Goal: Task Accomplishment & Management: Complete application form

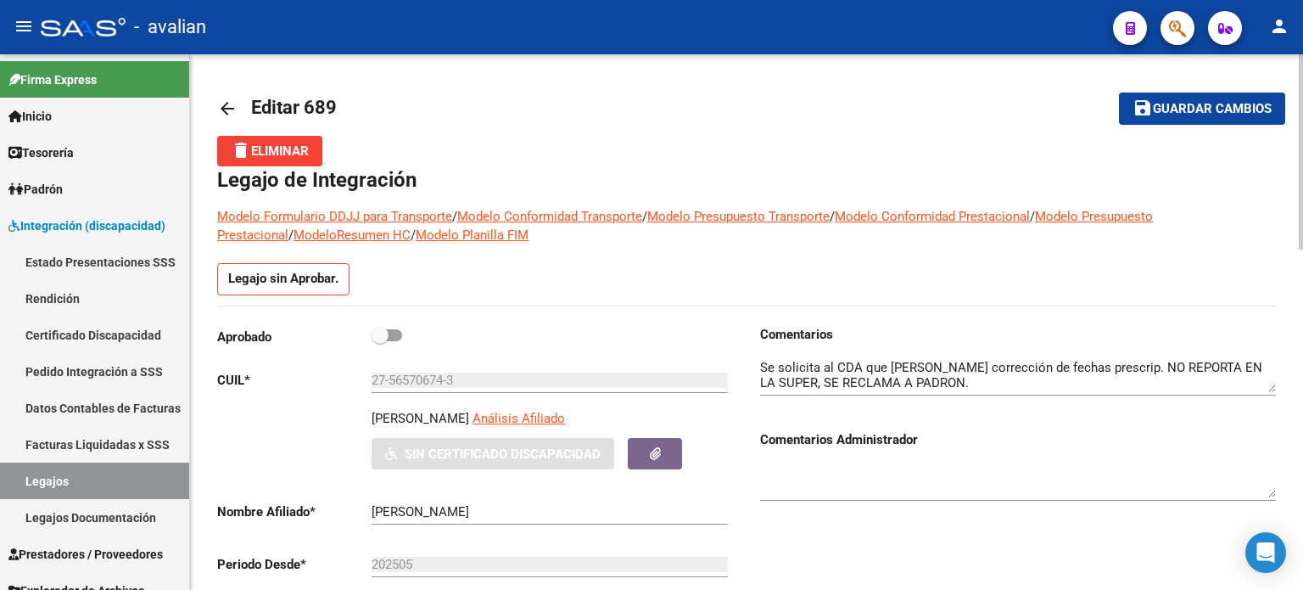
click at [221, 97] on link "arrow_back" at bounding box center [234, 108] width 34 height 40
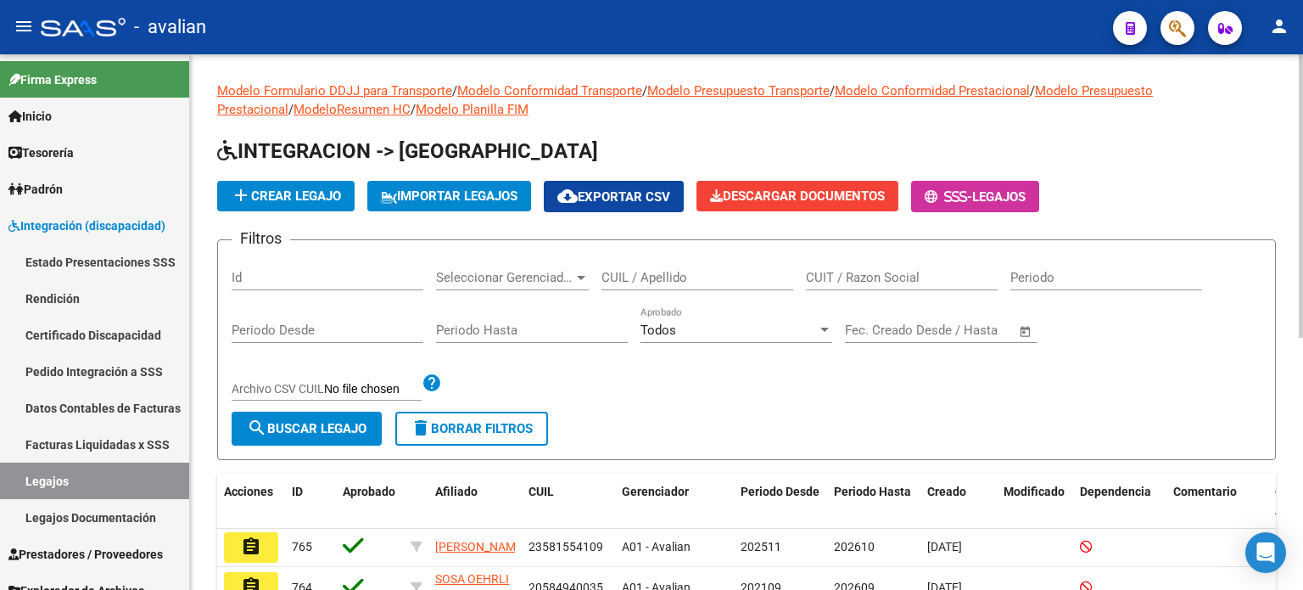
click at [693, 279] on input "CUIL / Apellido" at bounding box center [698, 277] width 192 height 15
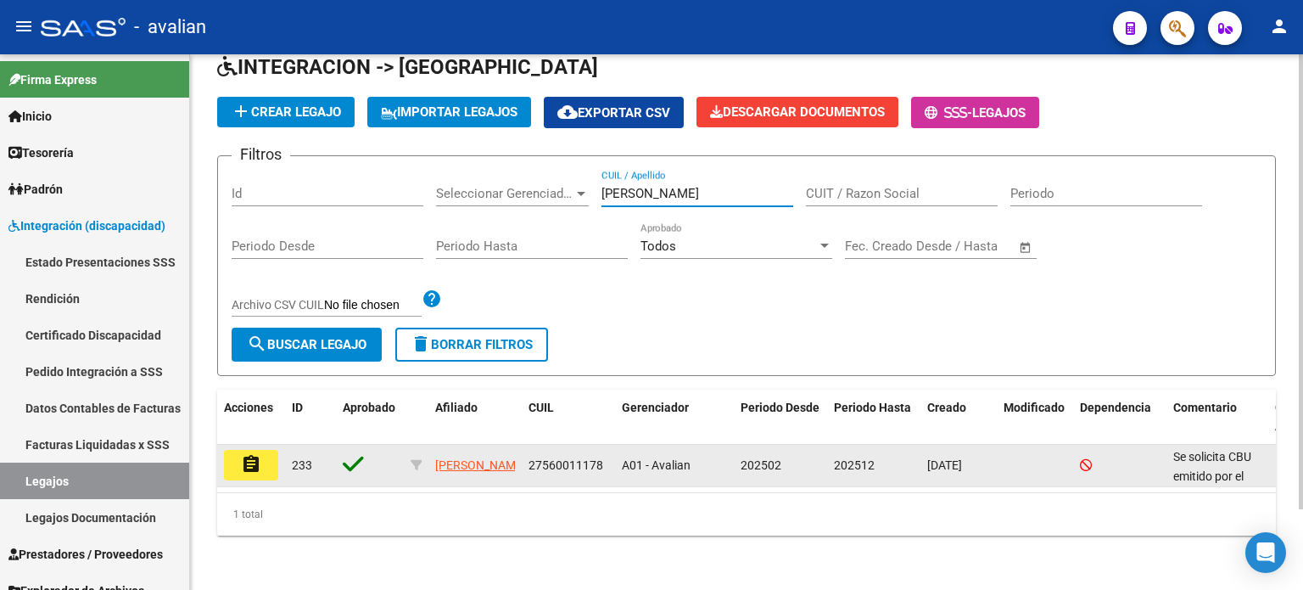
scroll to position [94, 0]
type input "[PERSON_NAME]"
click at [251, 454] on mat-icon "assignment" at bounding box center [251, 464] width 20 height 20
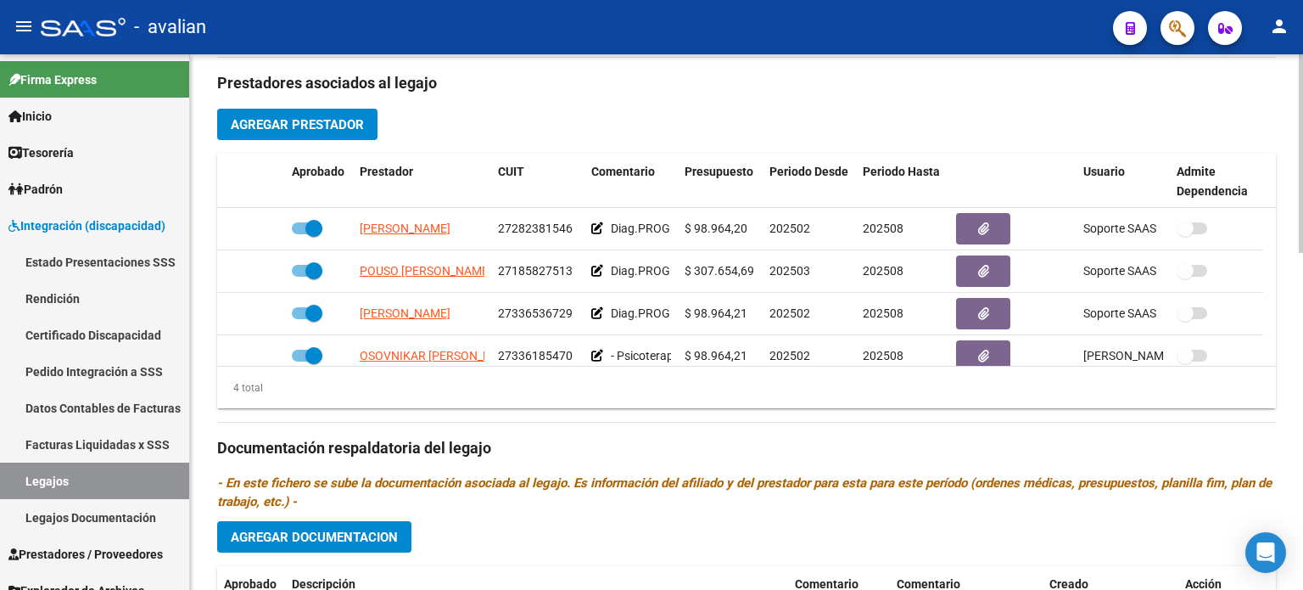
scroll to position [622, 0]
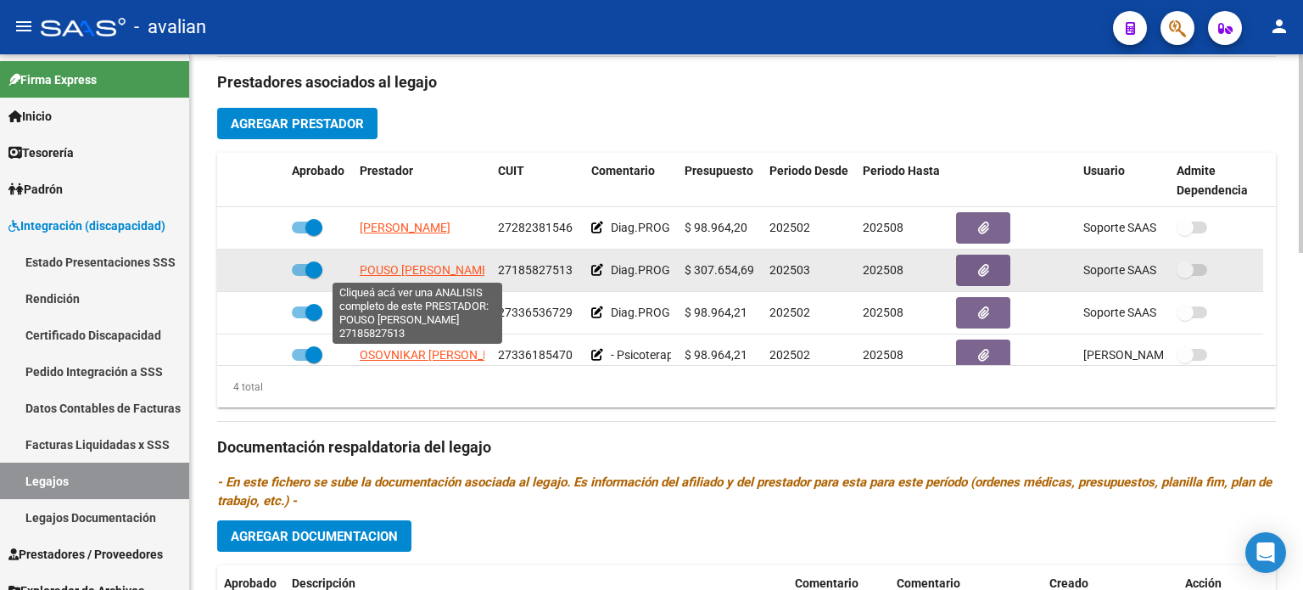
click at [378, 270] on span "POUSO [PERSON_NAME]" at bounding box center [426, 270] width 132 height 14
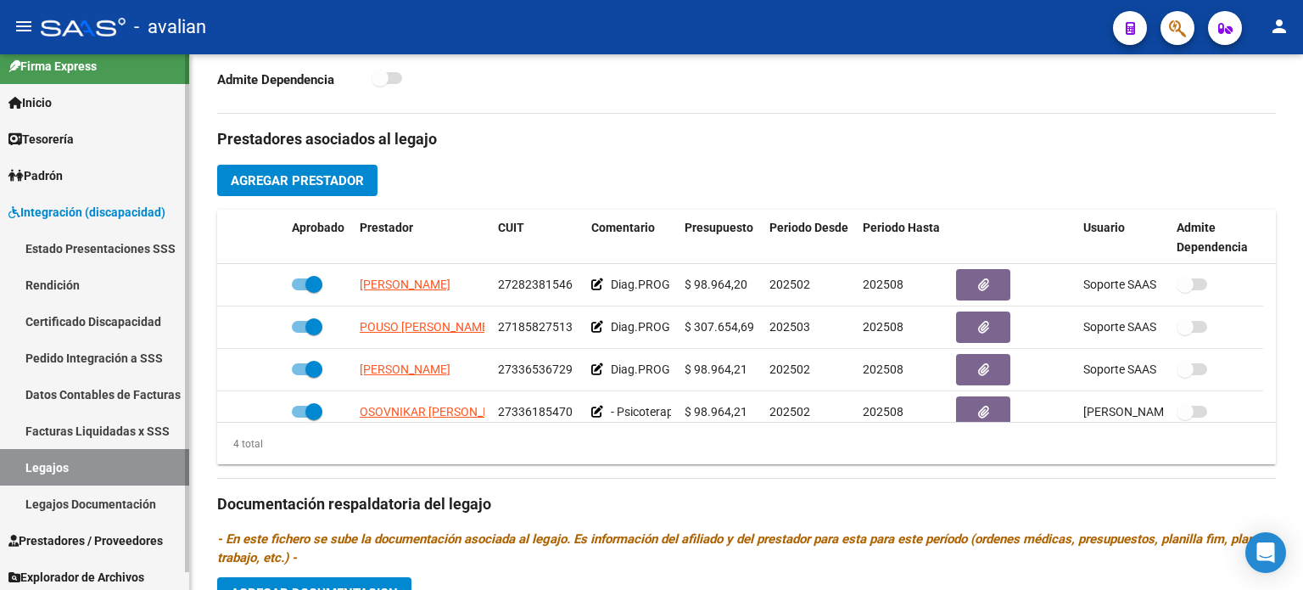
scroll to position [18, 0]
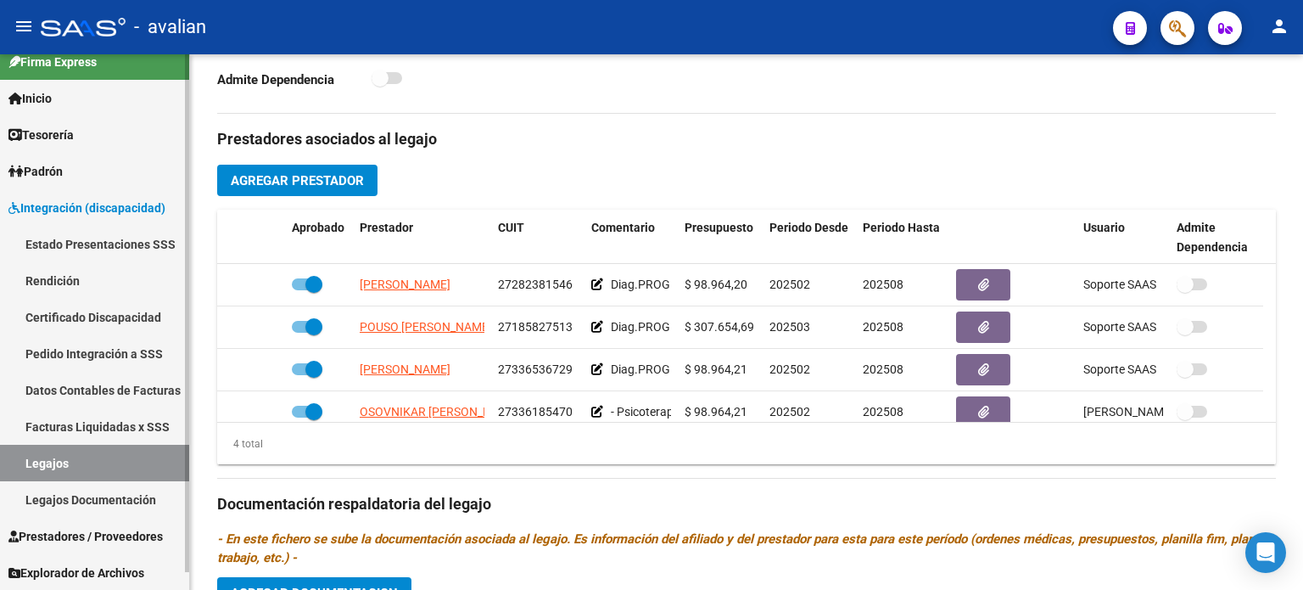
click at [52, 527] on span "Prestadores / Proveedores" at bounding box center [85, 536] width 154 height 19
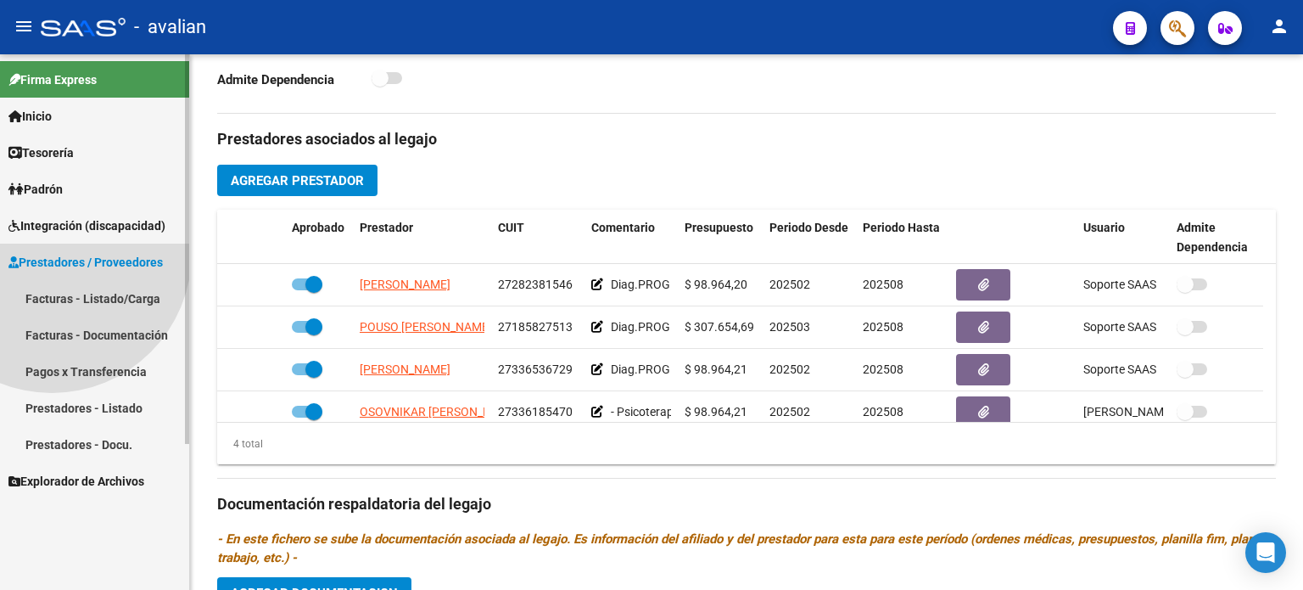
scroll to position [0, 0]
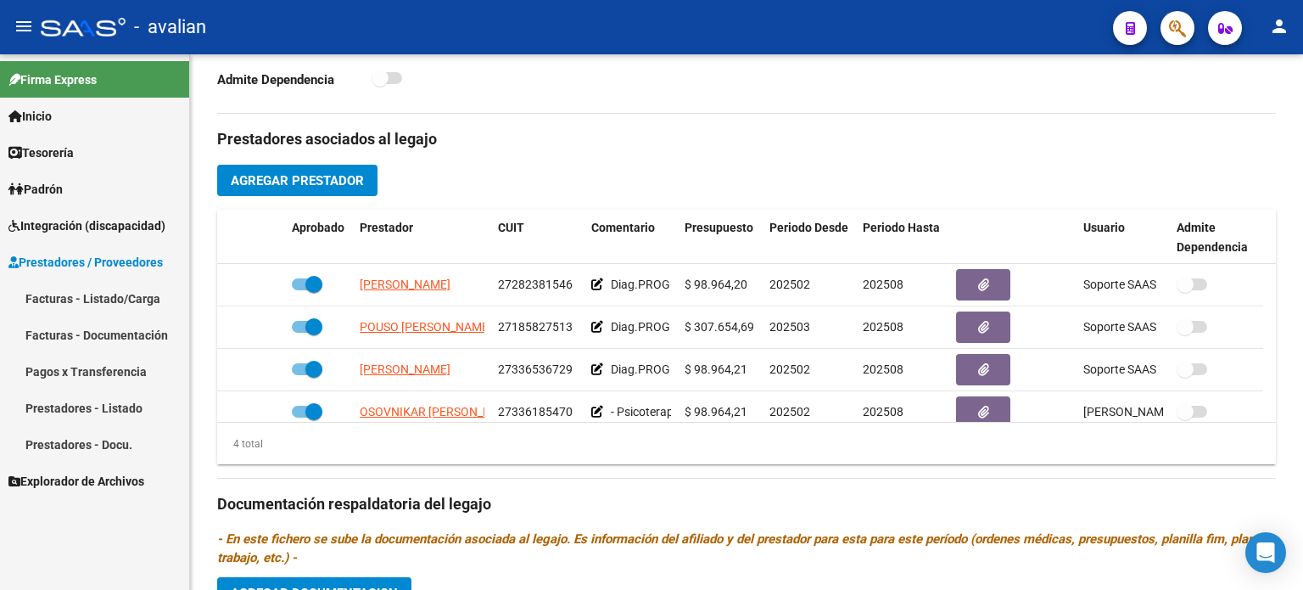
click at [88, 307] on link "Facturas - Listado/Carga" at bounding box center [94, 298] width 189 height 36
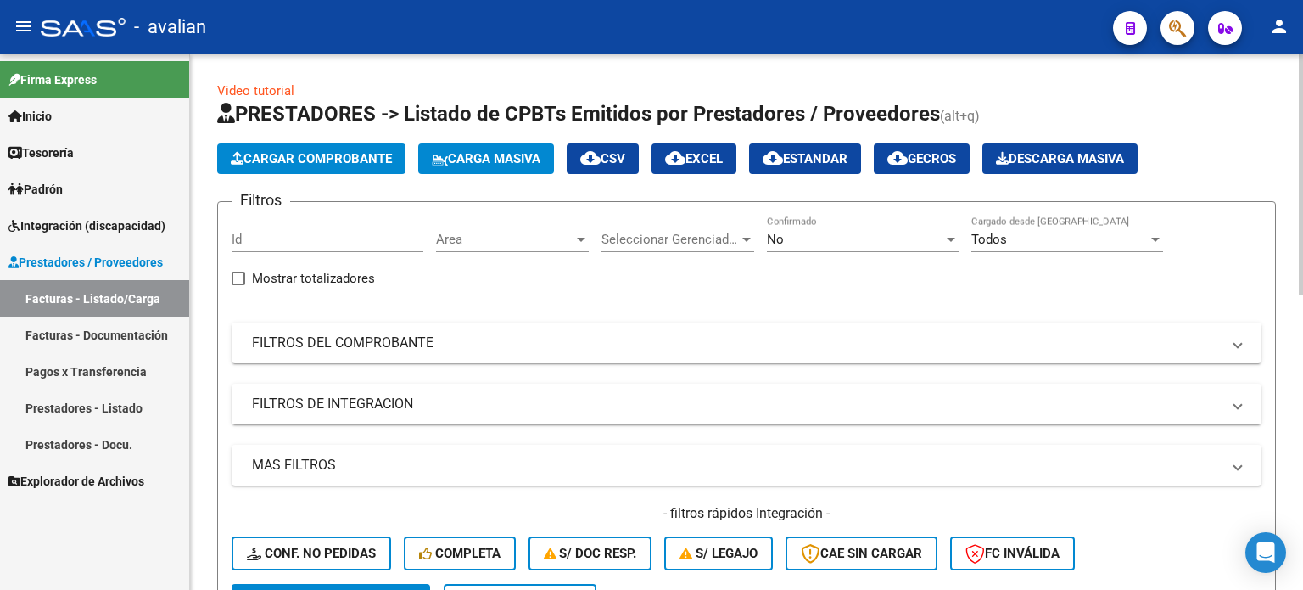
click at [480, 169] on button "Carga Masiva" at bounding box center [486, 158] width 136 height 31
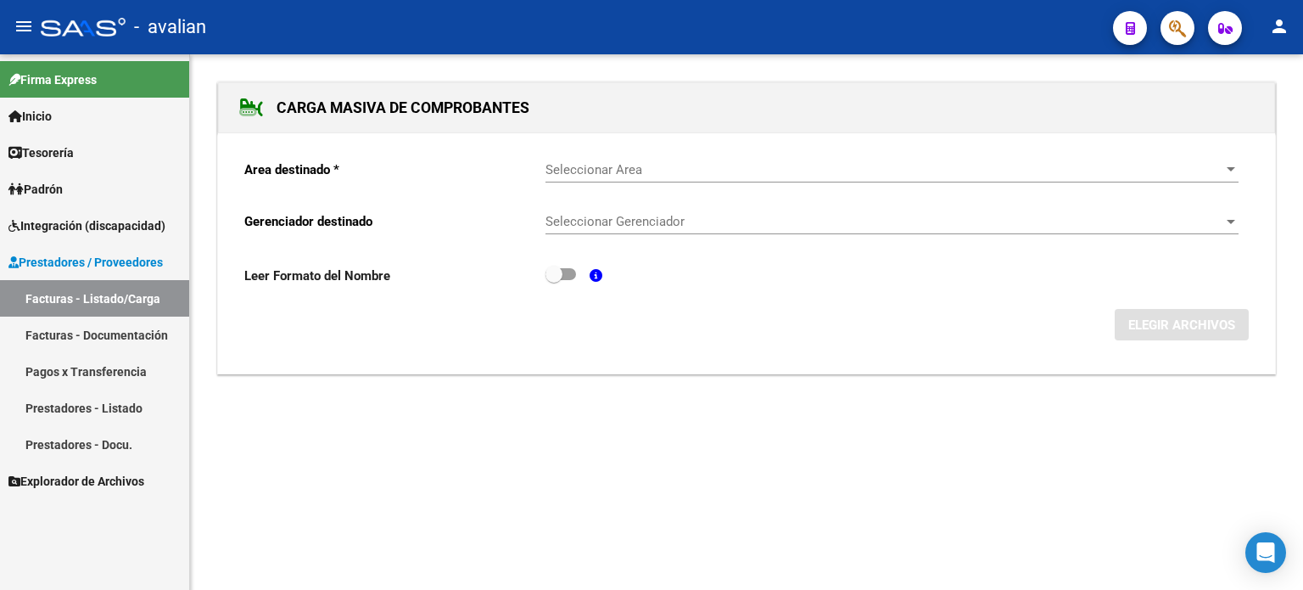
click at [88, 290] on link "Facturas - Listado/Carga" at bounding box center [94, 298] width 189 height 36
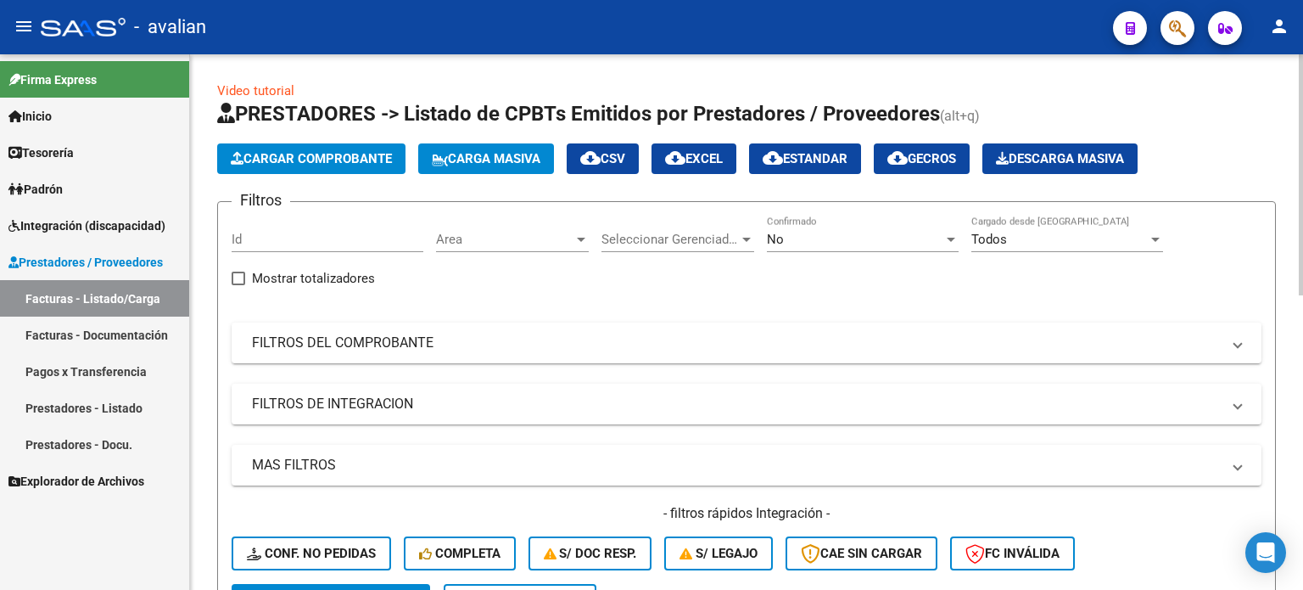
click at [329, 154] on span "Cargar Comprobante" at bounding box center [311, 158] width 161 height 15
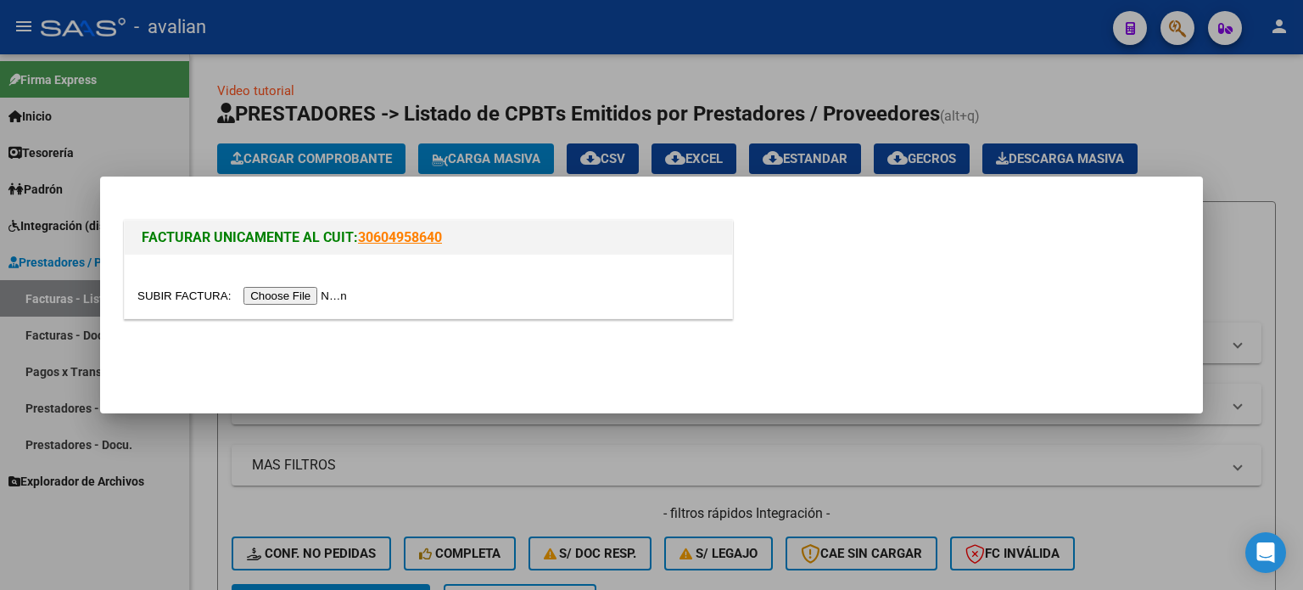
click at [315, 297] on input "file" at bounding box center [244, 296] width 215 height 18
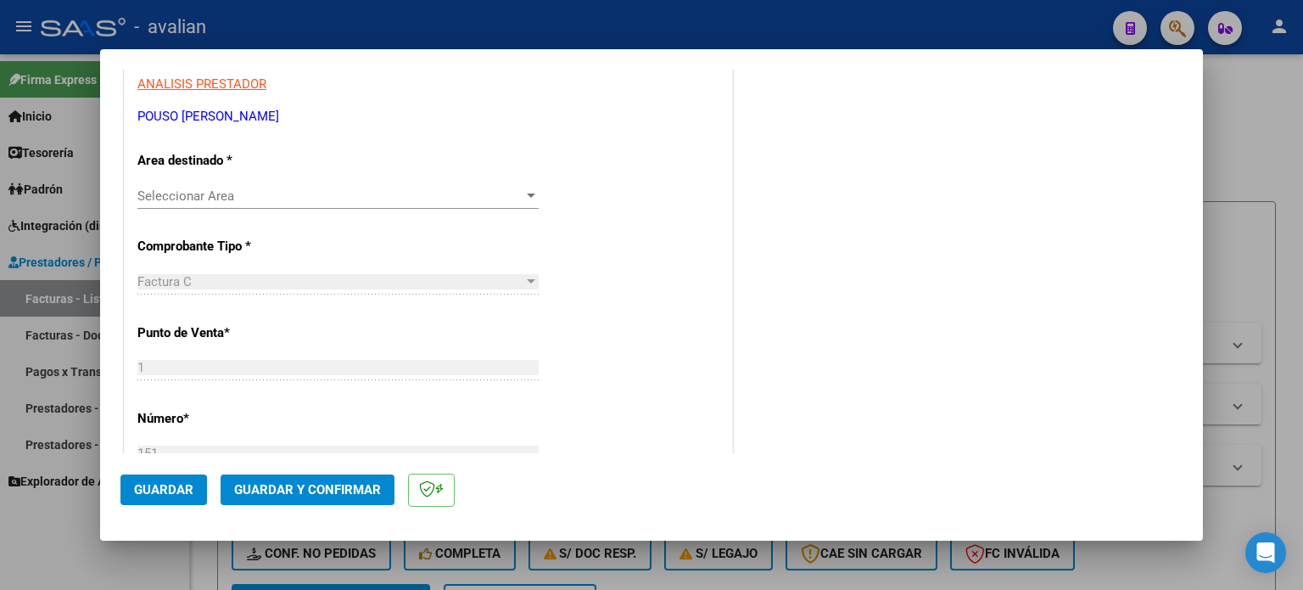
scroll to position [339, 0]
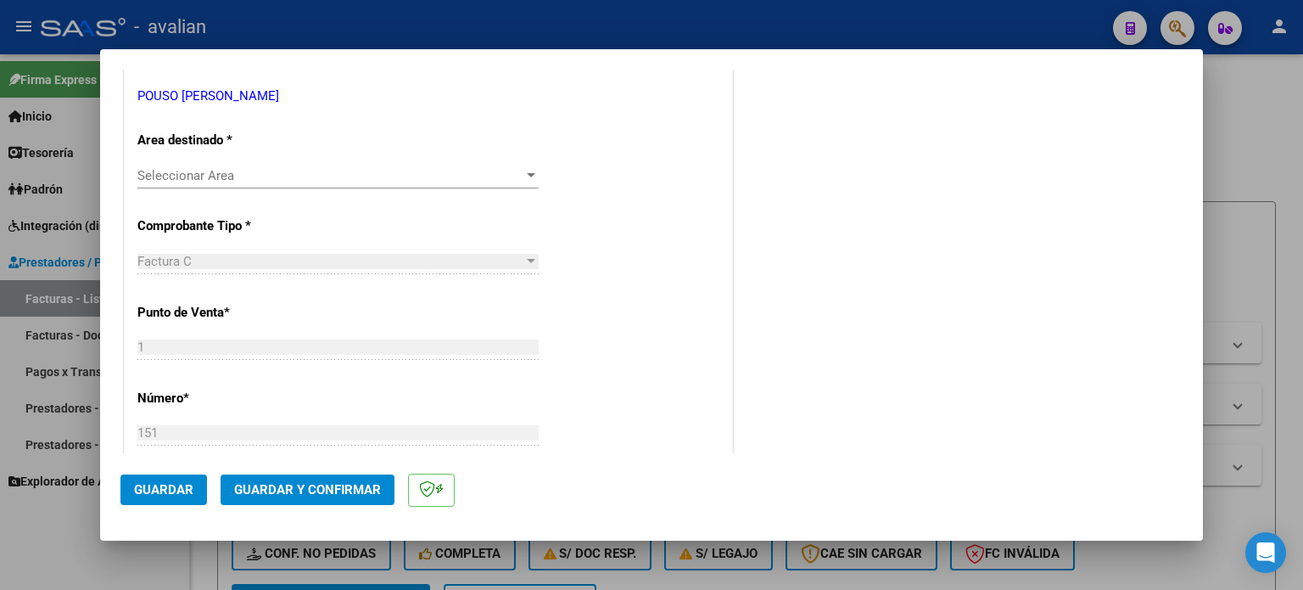
click at [217, 175] on span "Seleccionar Area" at bounding box center [330, 175] width 386 height 15
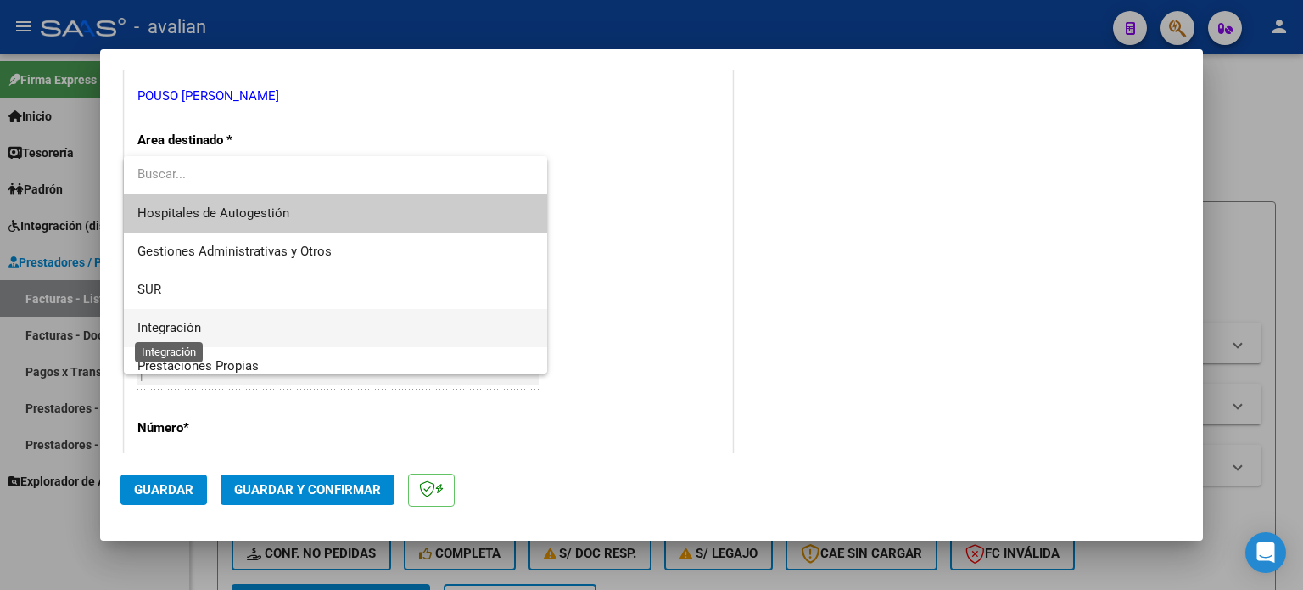
click at [152, 323] on span "Integración" at bounding box center [169, 327] width 64 height 15
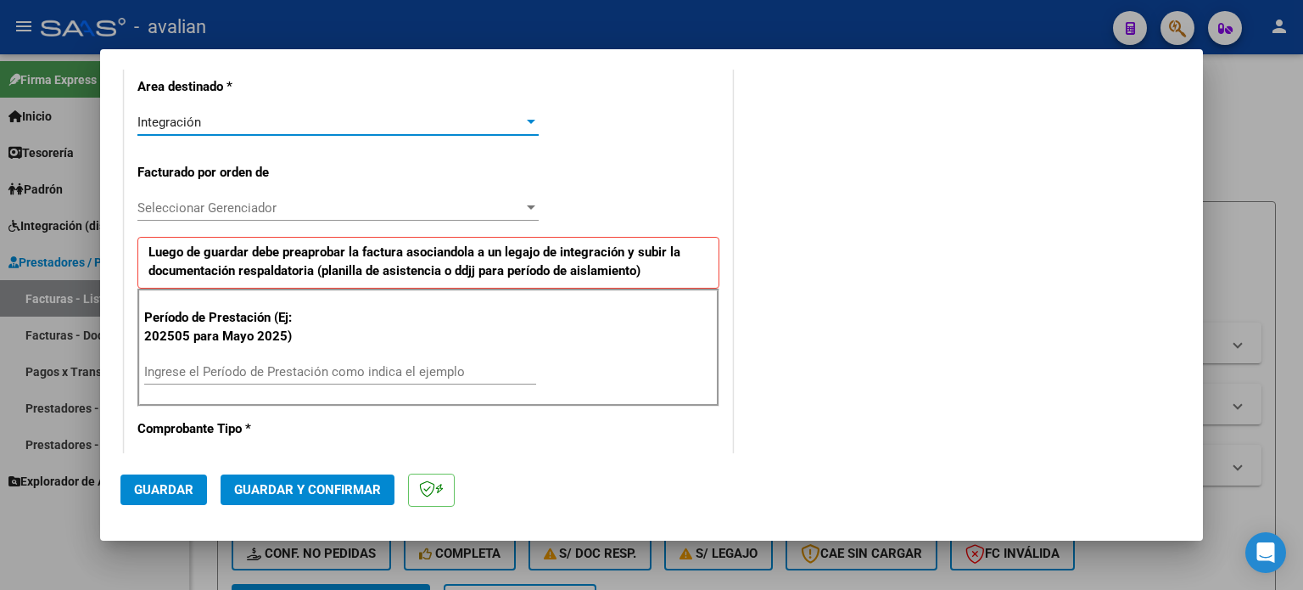
scroll to position [452, 0]
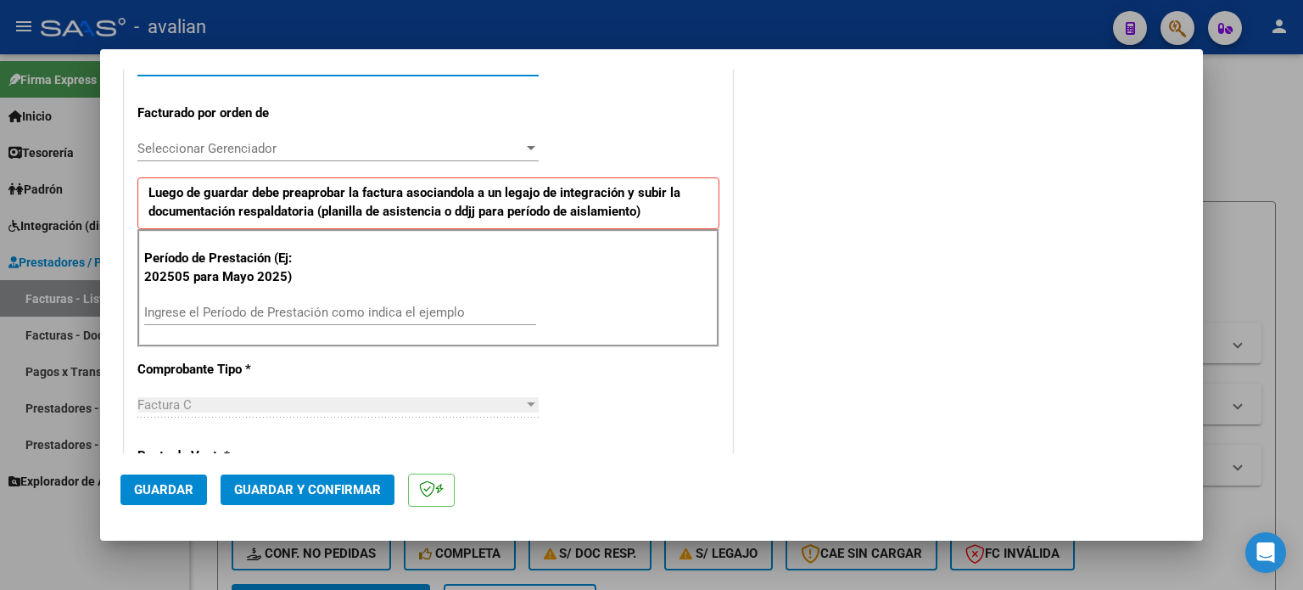
click at [278, 323] on div "Ingrese el Período de Prestación como indica el ejemplo" at bounding box center [340, 321] width 392 height 42
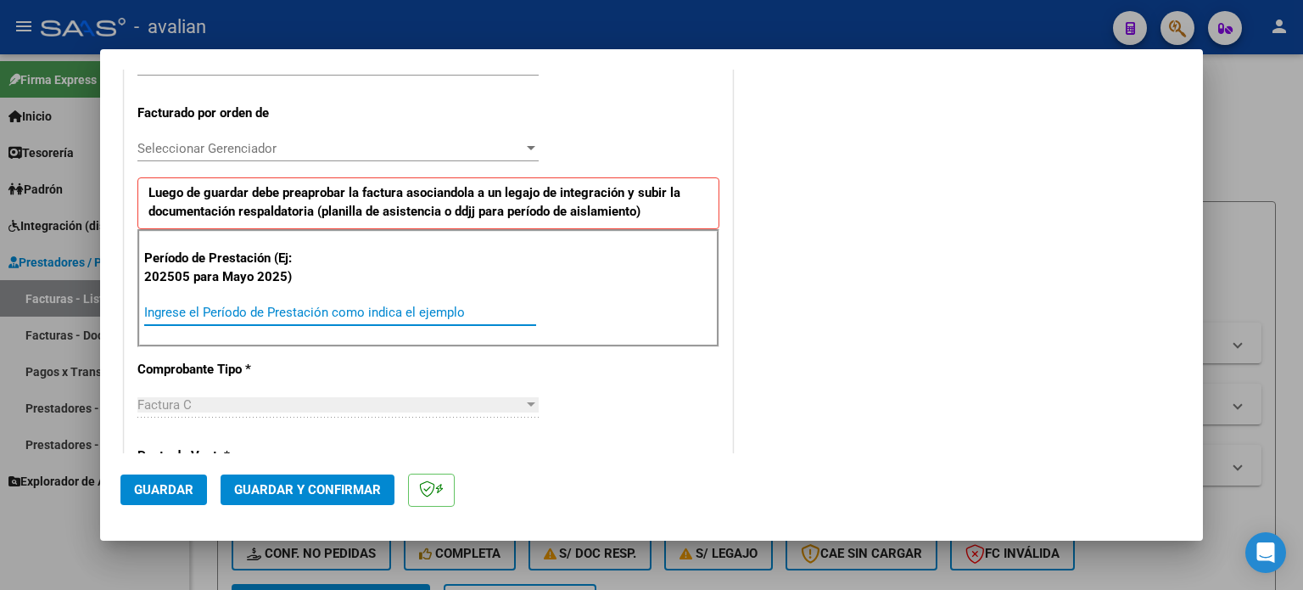
click at [248, 308] on input "Ingrese el Período de Prestación como indica el ejemplo" at bounding box center [340, 312] width 392 height 15
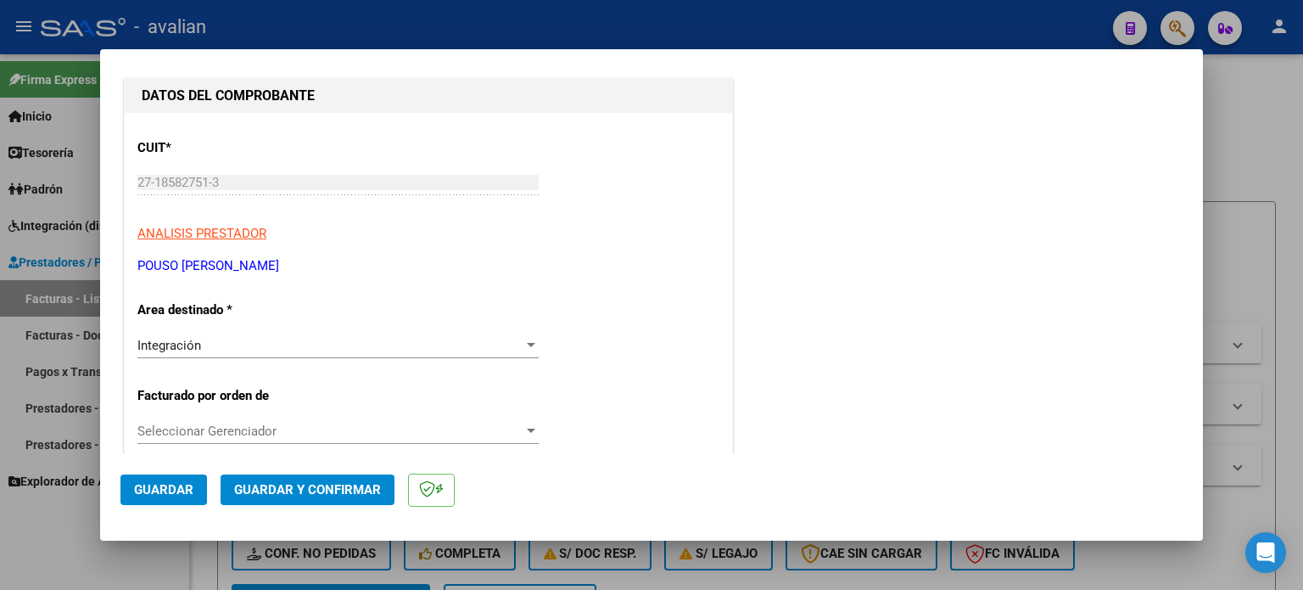
scroll to position [226, 0]
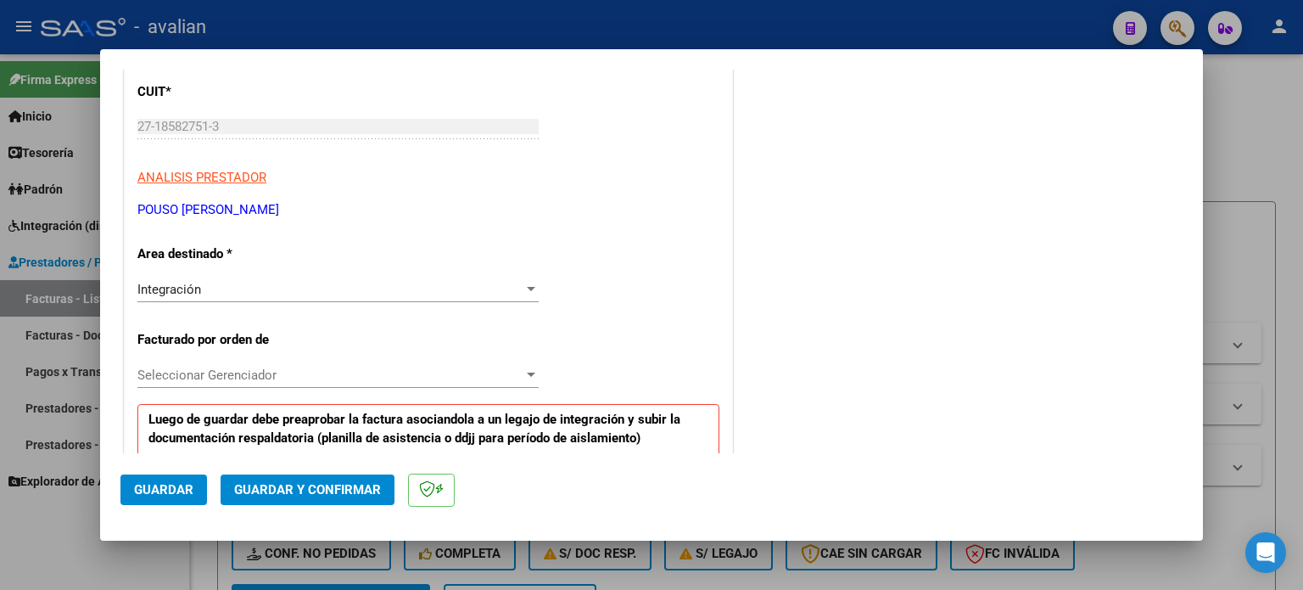
type input "202508"
click at [317, 366] on div "Seleccionar Gerenciador Seleccionar Gerenciador" at bounding box center [337, 374] width 401 height 25
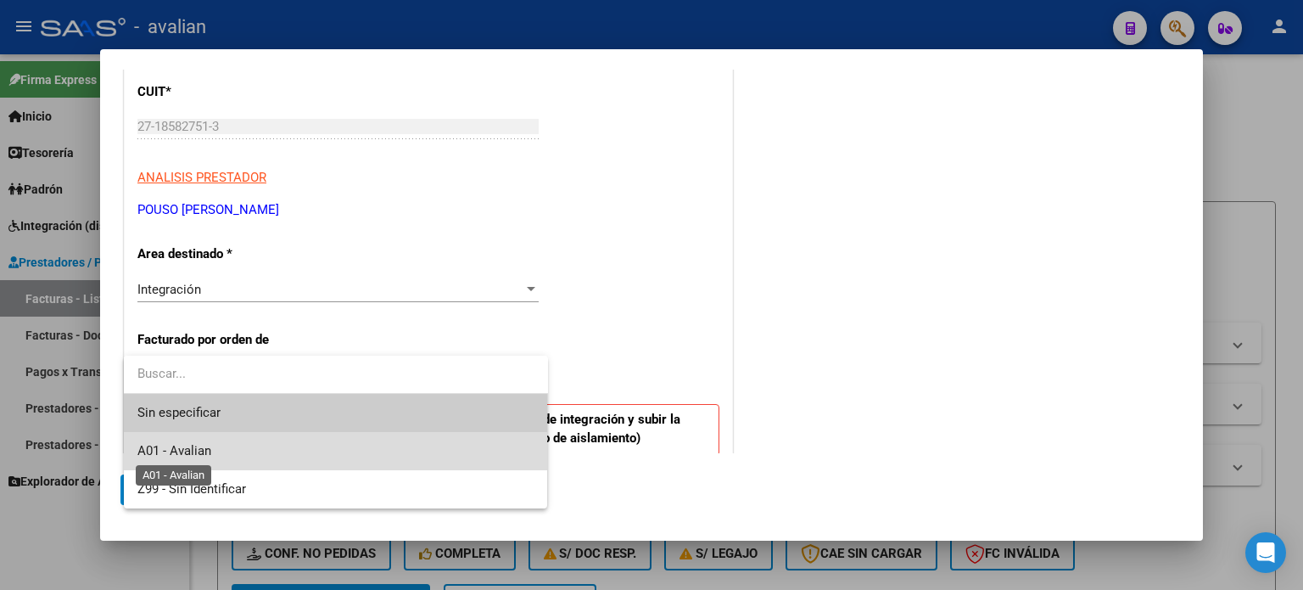
click at [189, 448] on span "A01 - Avalian" at bounding box center [174, 450] width 74 height 15
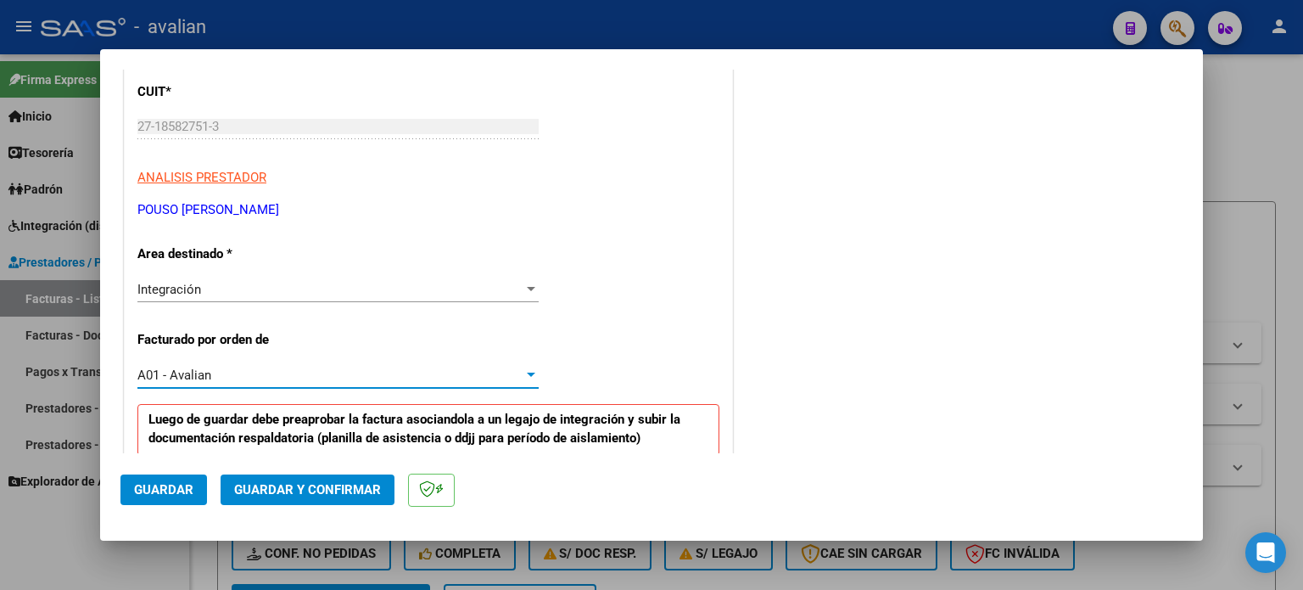
click at [170, 489] on span "Guardar" at bounding box center [163, 489] width 59 height 15
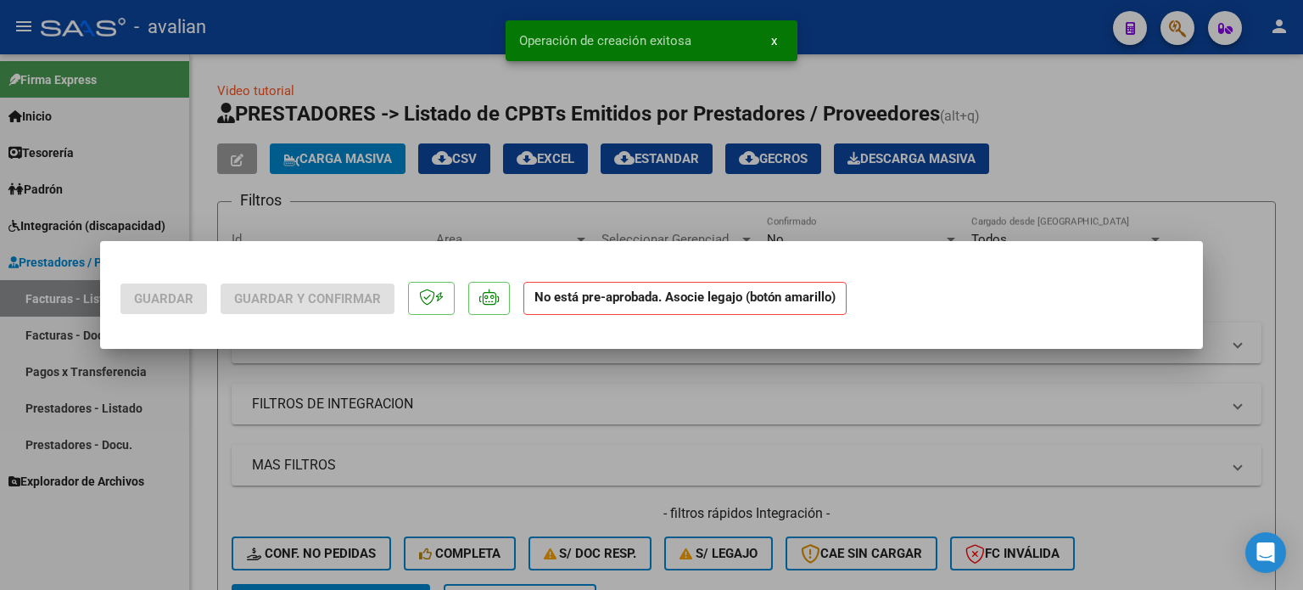
scroll to position [0, 0]
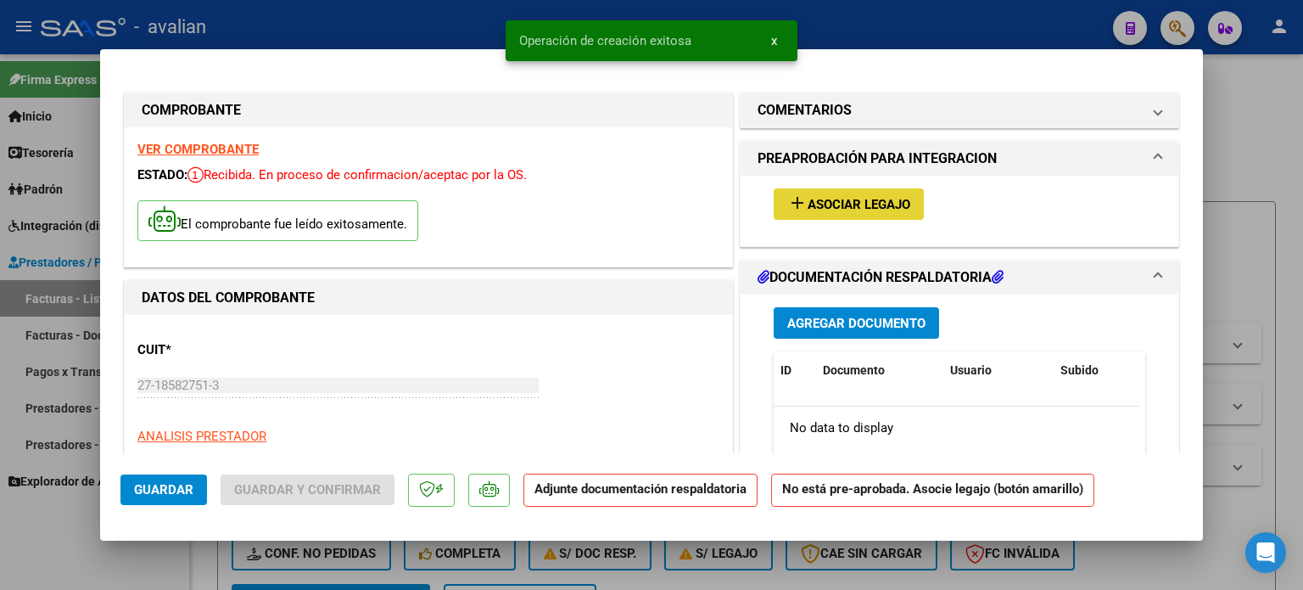
click at [800, 194] on button "add Asociar Legajo" at bounding box center [849, 203] width 150 height 31
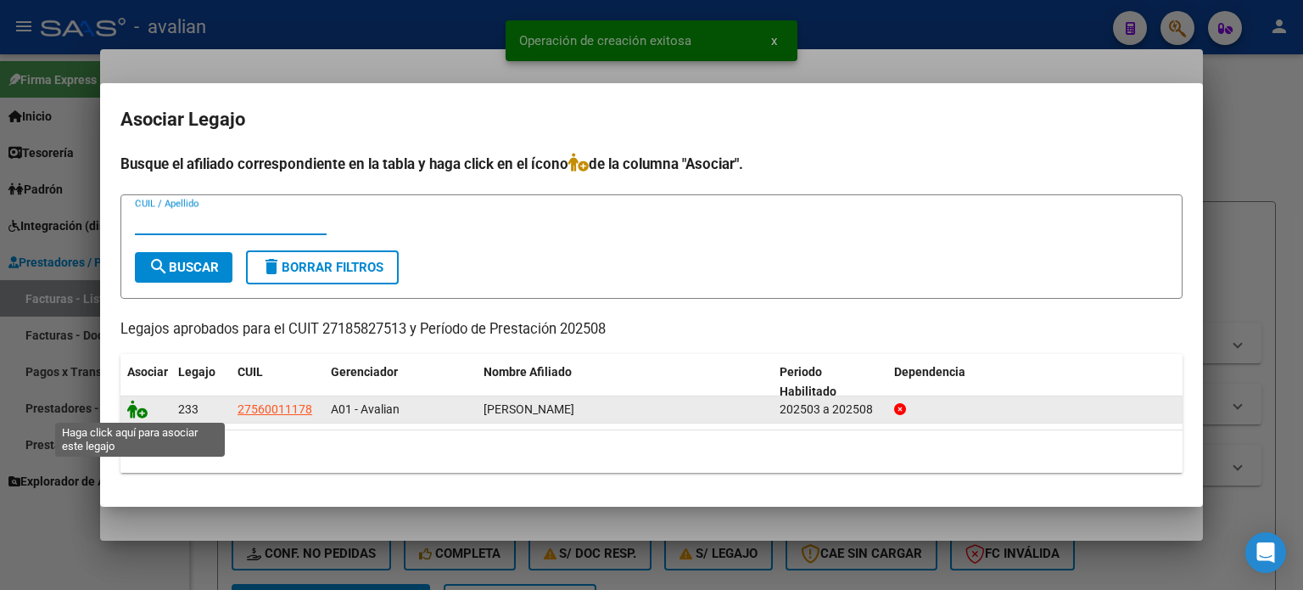
click at [139, 412] on icon at bounding box center [137, 409] width 20 height 19
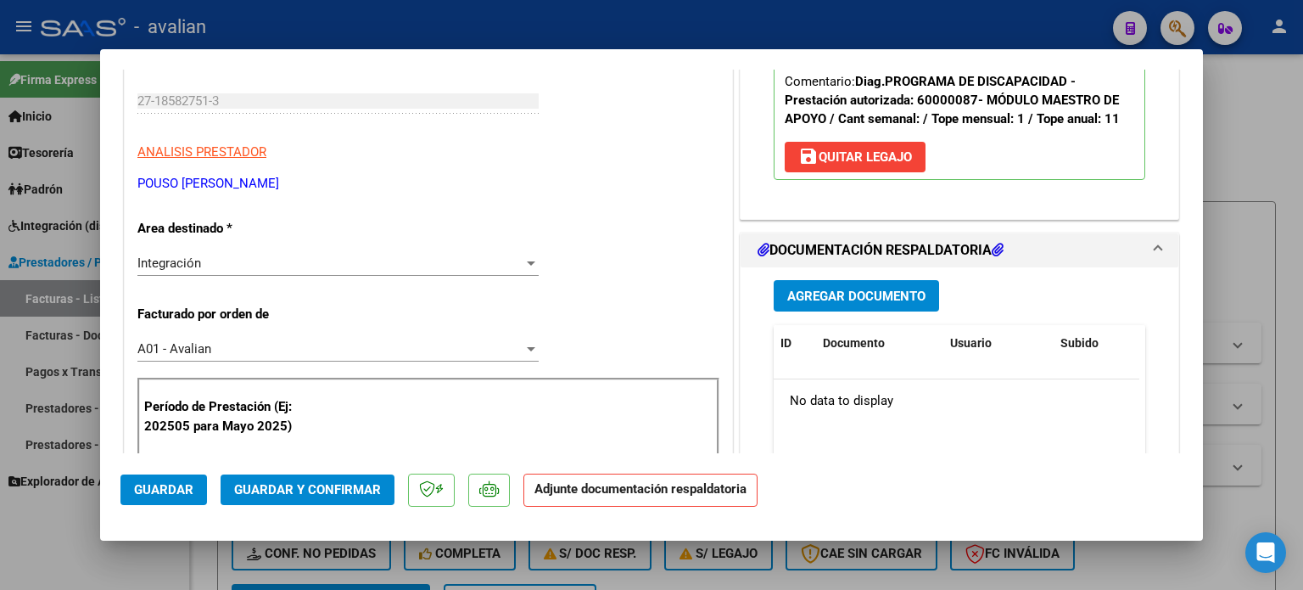
scroll to position [283, 0]
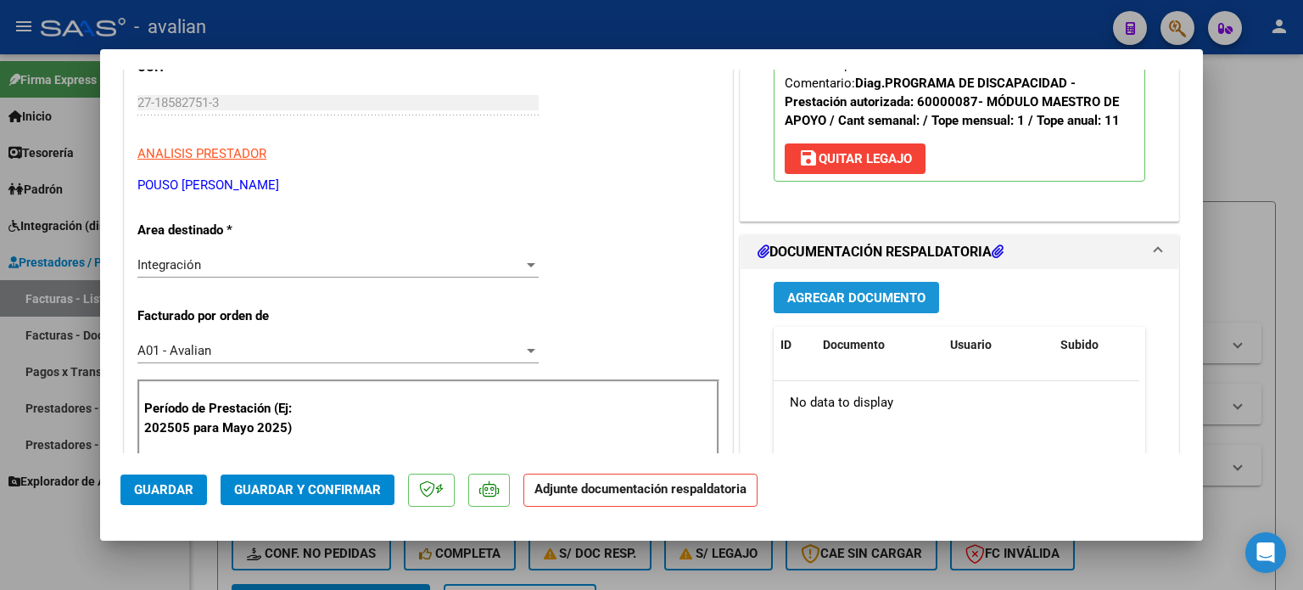
click at [823, 291] on span "Agregar Documento" at bounding box center [857, 297] width 138 height 15
click at [841, 300] on span "Agregar Documento" at bounding box center [857, 297] width 138 height 15
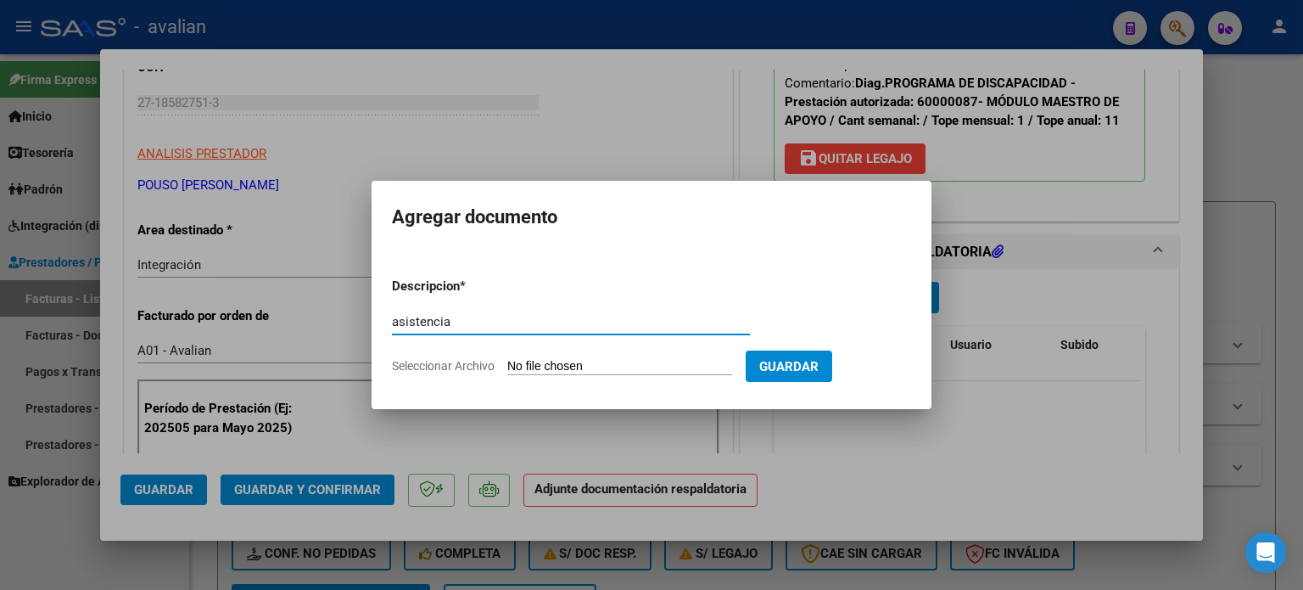
type input "asistencia"
click at [518, 362] on input "Seleccionar Archivo" at bounding box center [619, 367] width 225 height 16
type input "C:\fakepath\img261.pdf"
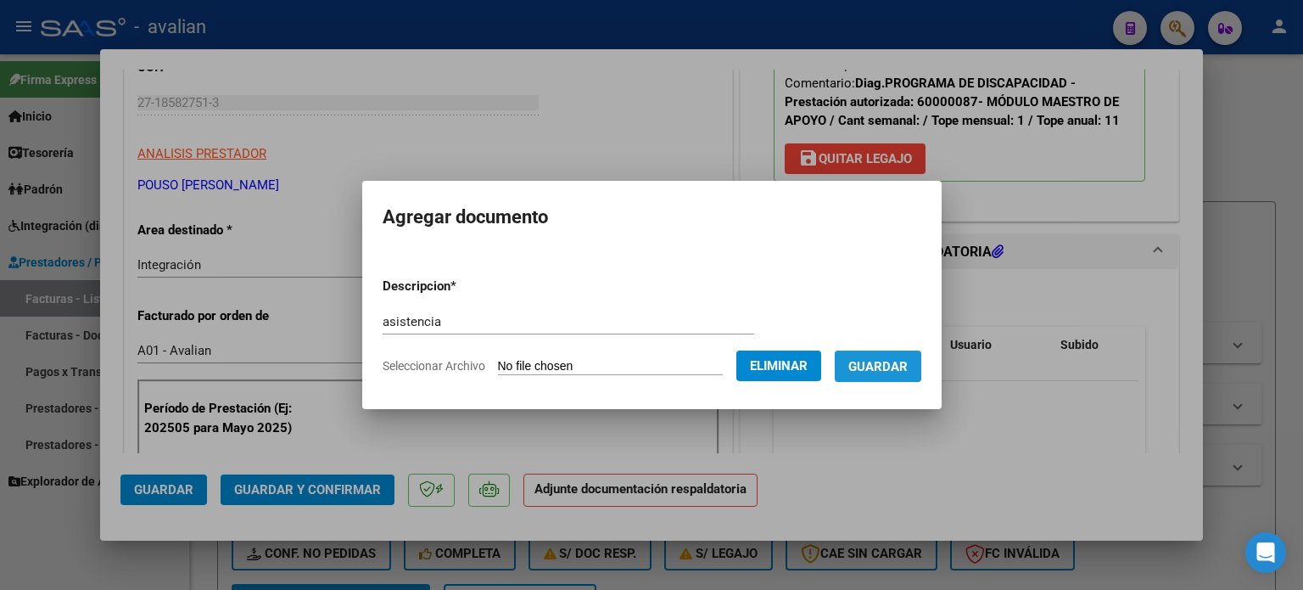
click at [908, 367] on span "Guardar" at bounding box center [878, 366] width 59 height 15
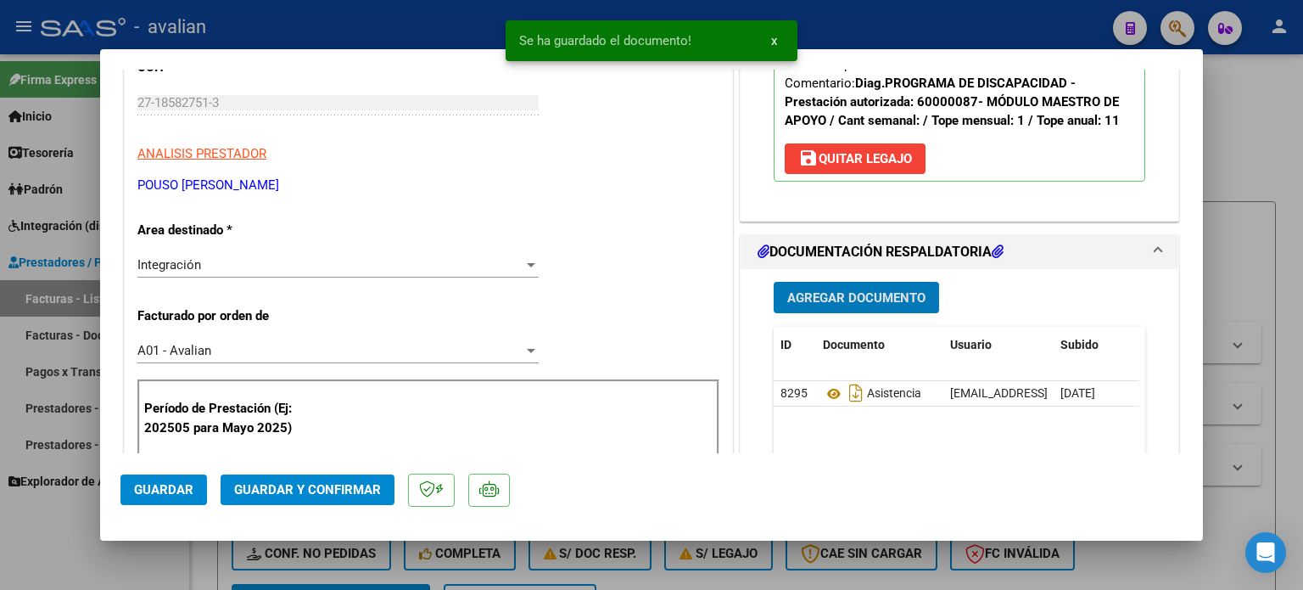
click at [186, 491] on span "Guardar" at bounding box center [163, 489] width 59 height 15
click at [31, 294] on div at bounding box center [651, 295] width 1303 height 590
type input "$ 0,00"
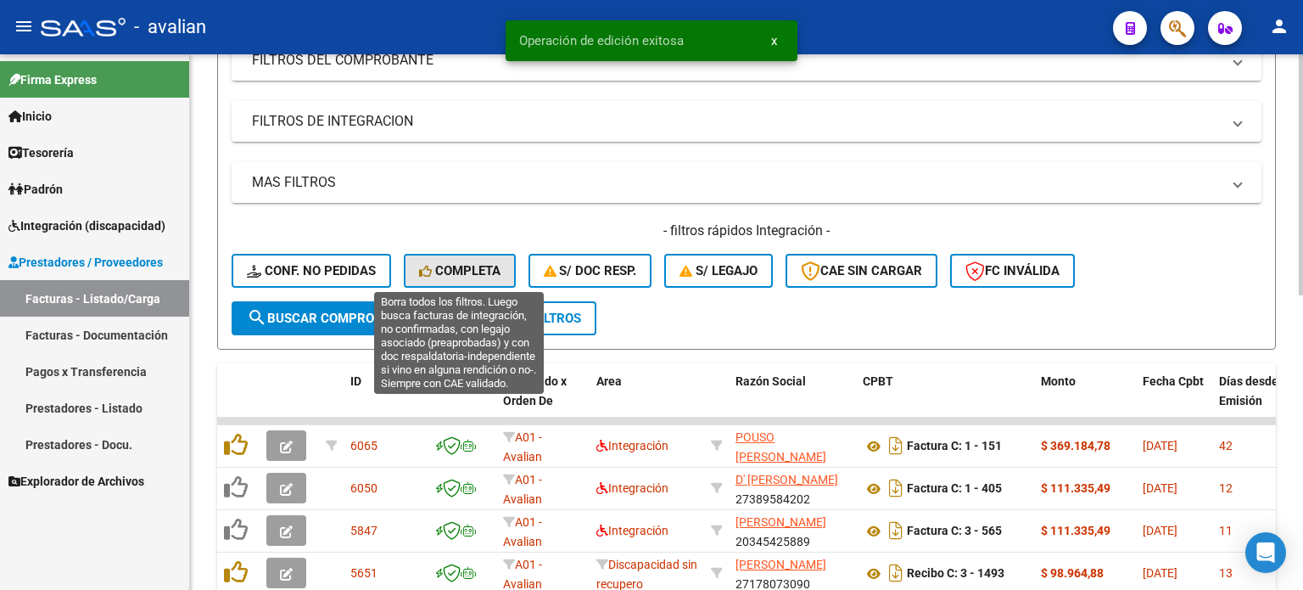
click at [451, 278] on button "Completa" at bounding box center [460, 271] width 112 height 34
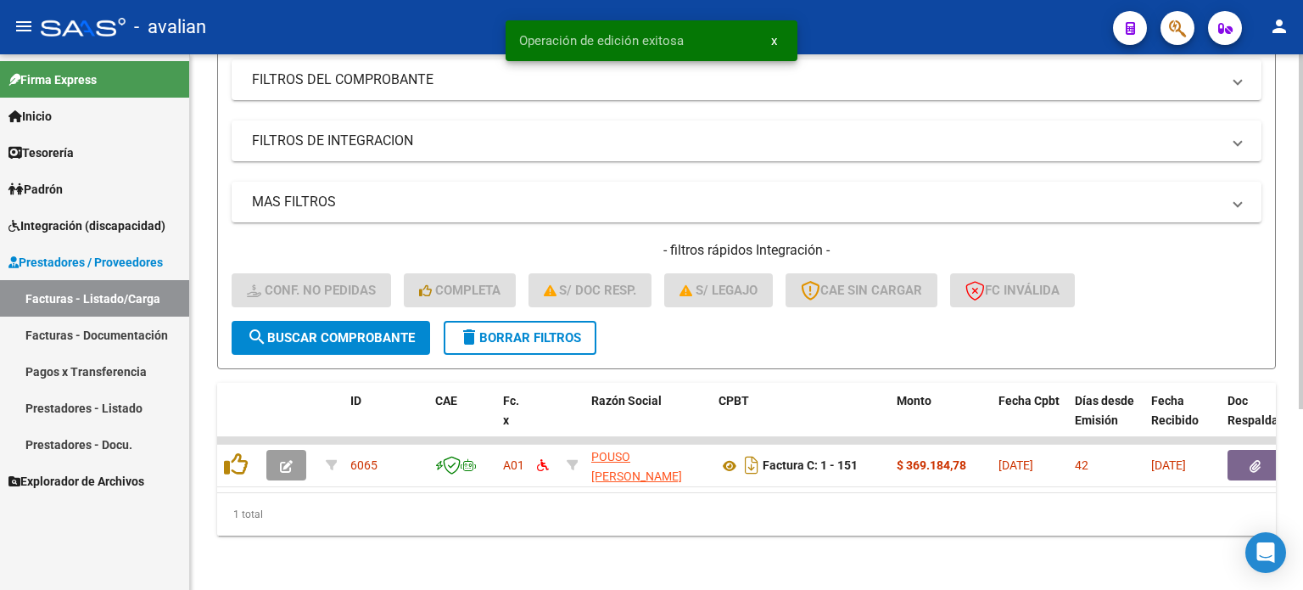
scroll to position [272, 0]
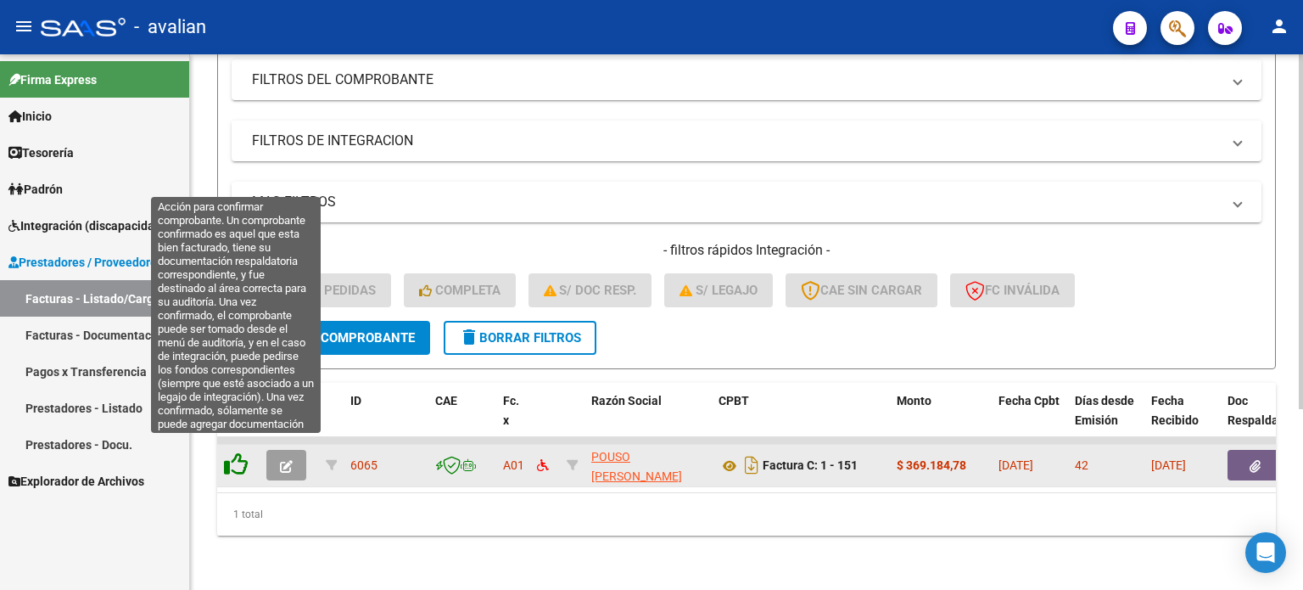
click at [234, 452] on icon at bounding box center [236, 464] width 24 height 24
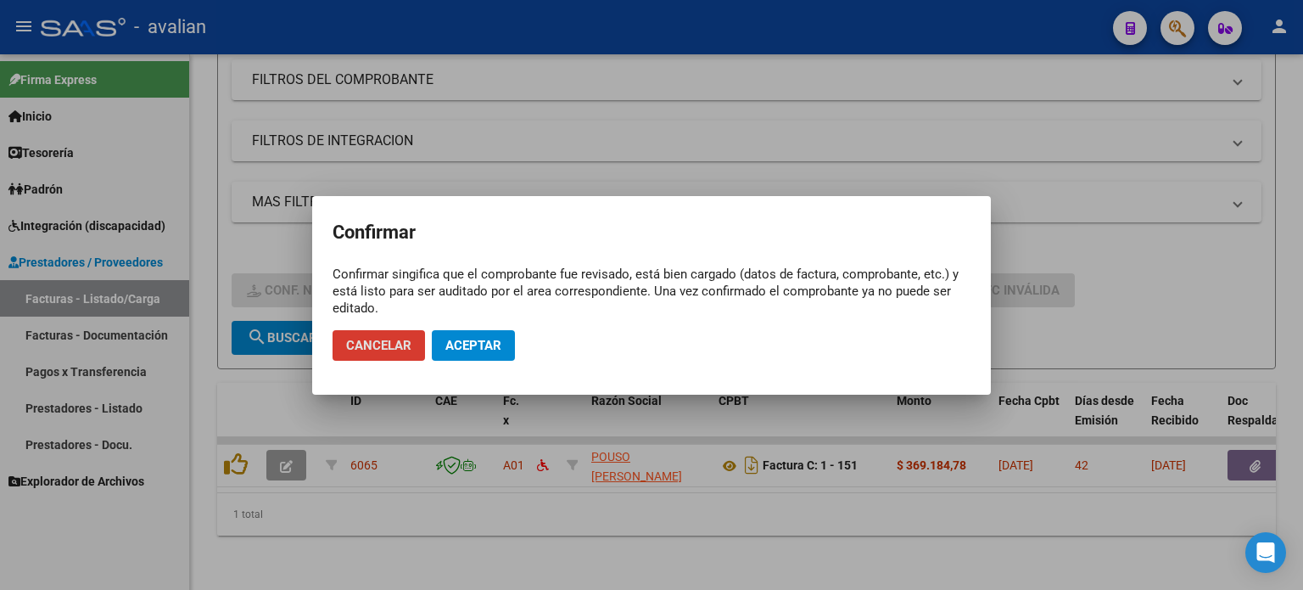
click at [383, 347] on span "Cancelar" at bounding box center [378, 345] width 65 height 15
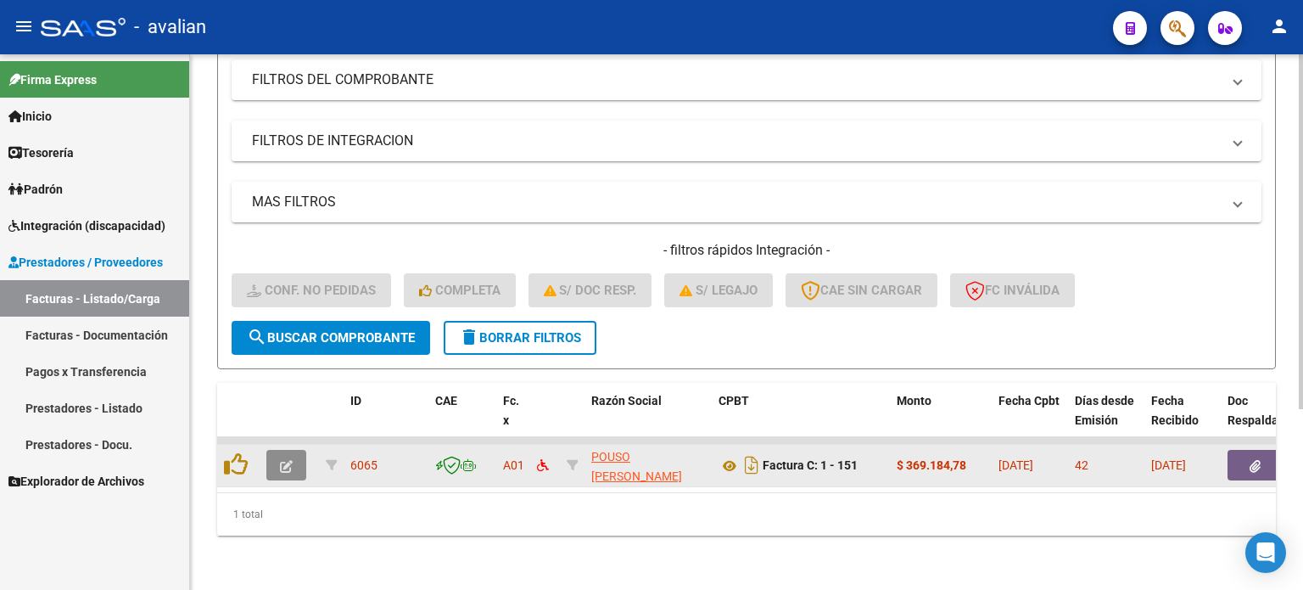
click at [294, 452] on button "button" at bounding box center [286, 465] width 40 height 31
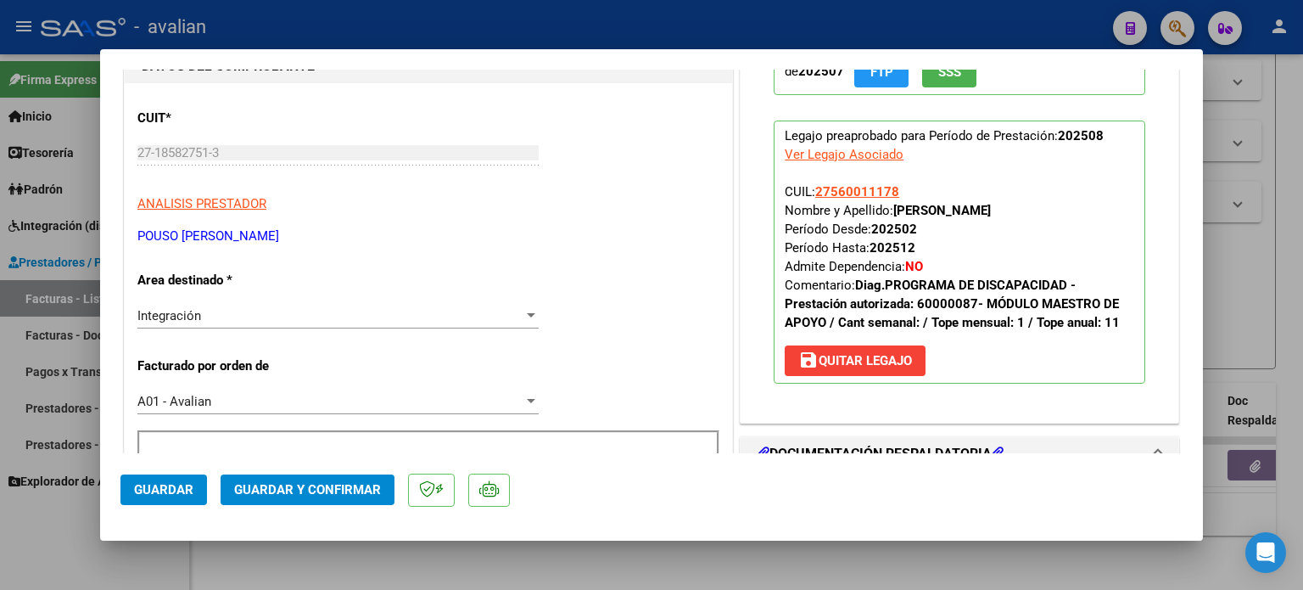
scroll to position [0, 0]
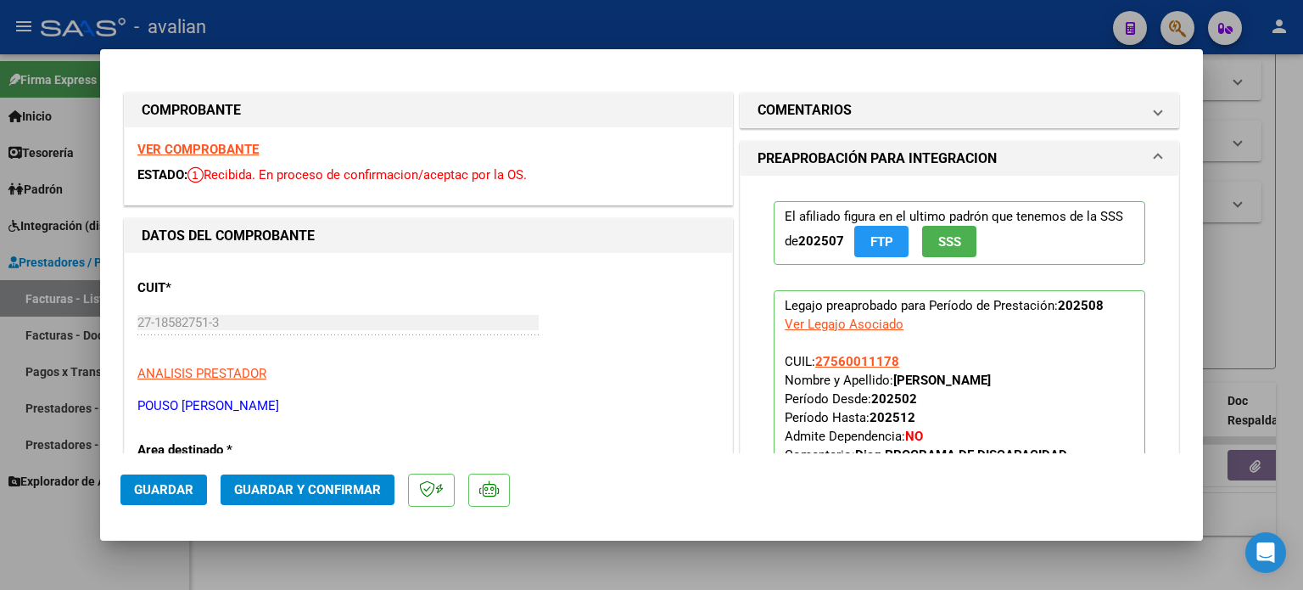
click at [303, 489] on span "Guardar y Confirmar" at bounding box center [307, 489] width 147 height 15
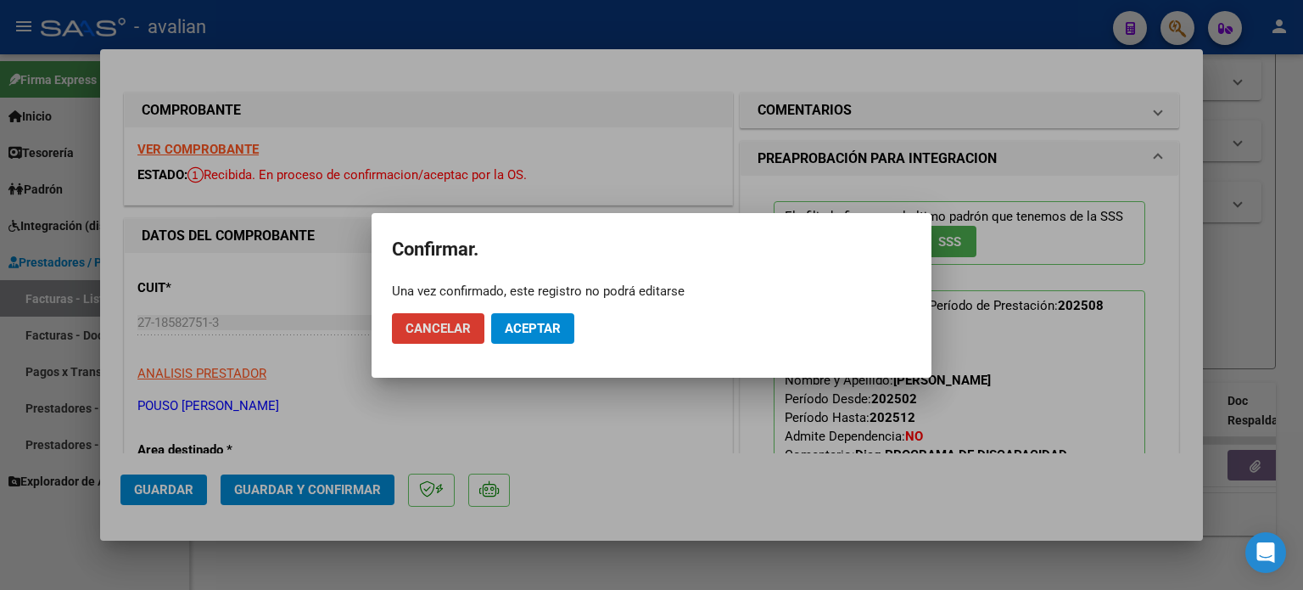
click at [530, 335] on span "Aceptar" at bounding box center [533, 328] width 56 height 15
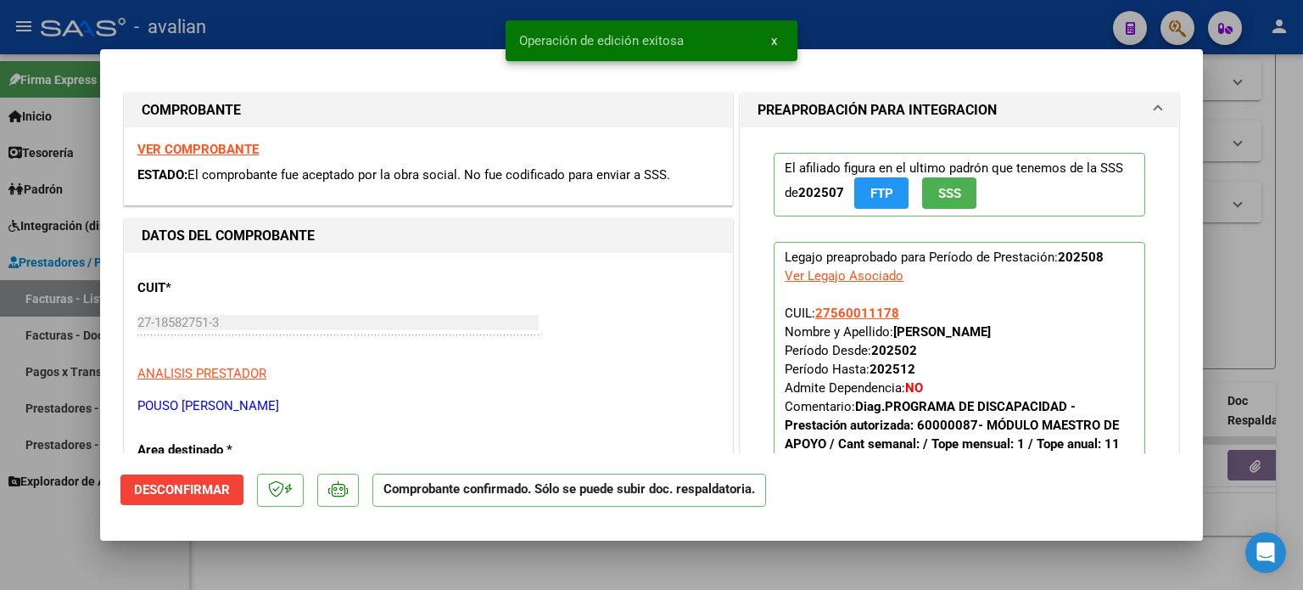
type input "$ 0,00"
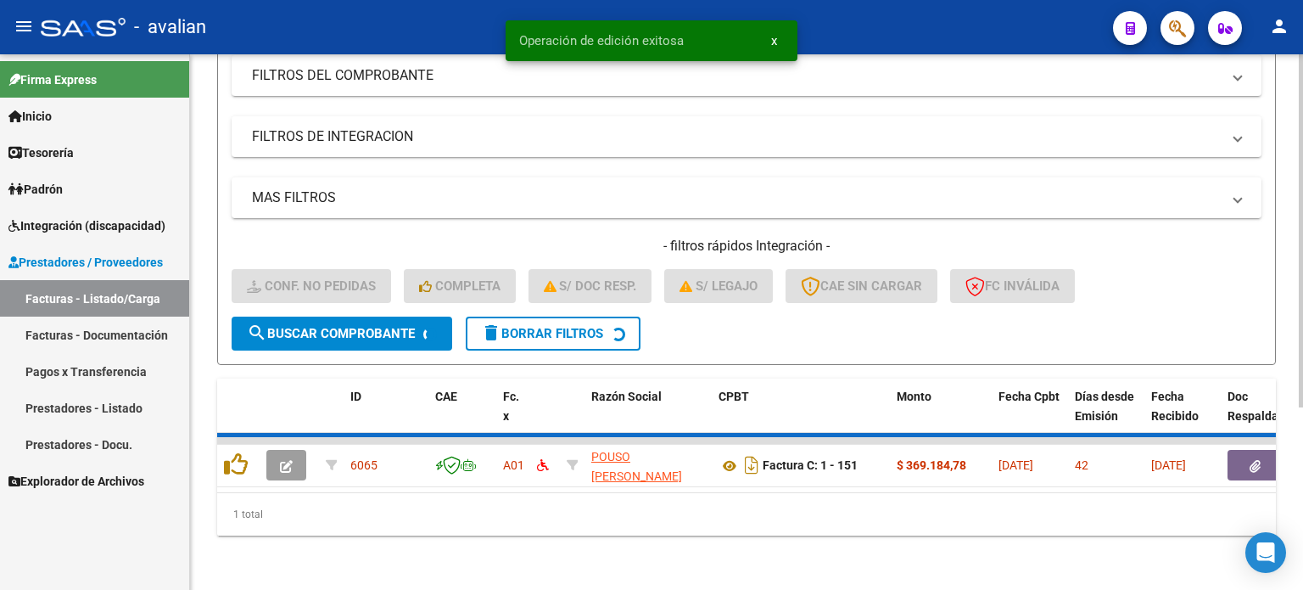
scroll to position [247, 0]
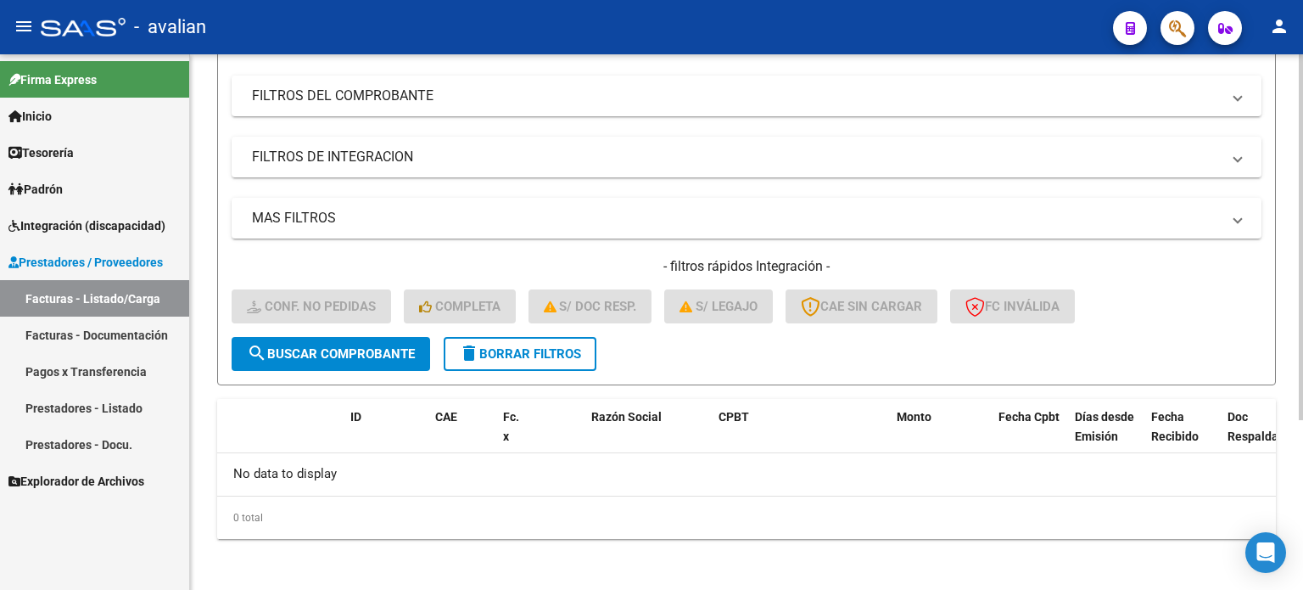
click at [486, 346] on span "delete Borrar Filtros" at bounding box center [520, 353] width 122 height 15
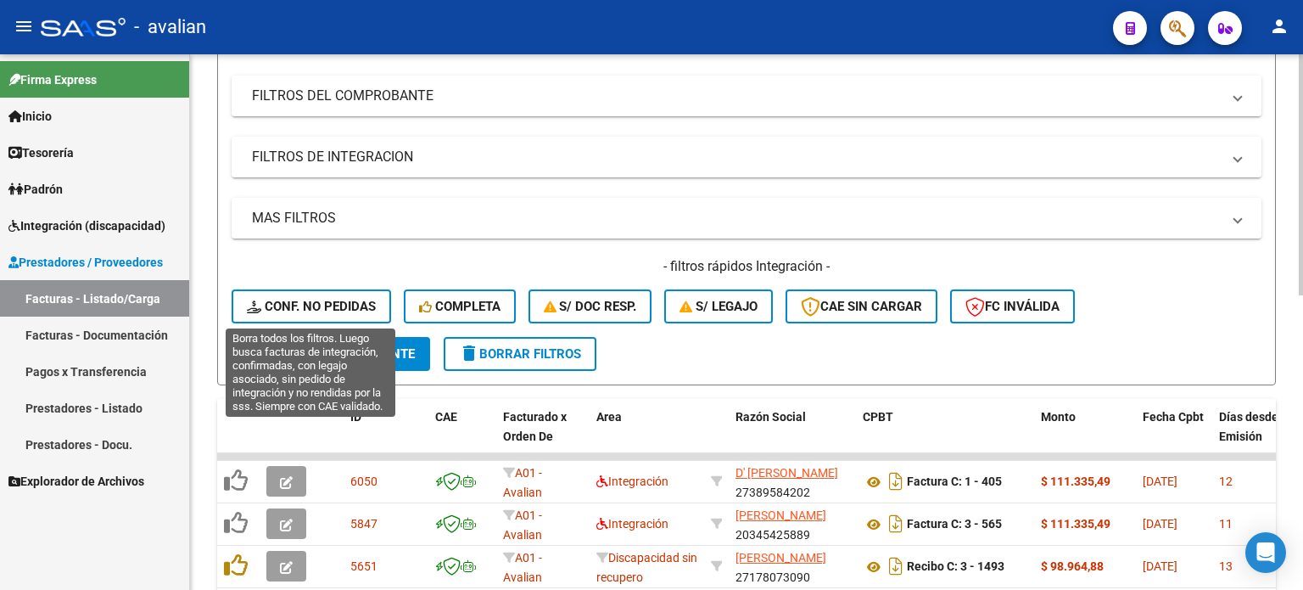
click at [357, 305] on span "Conf. no pedidas" at bounding box center [311, 306] width 129 height 15
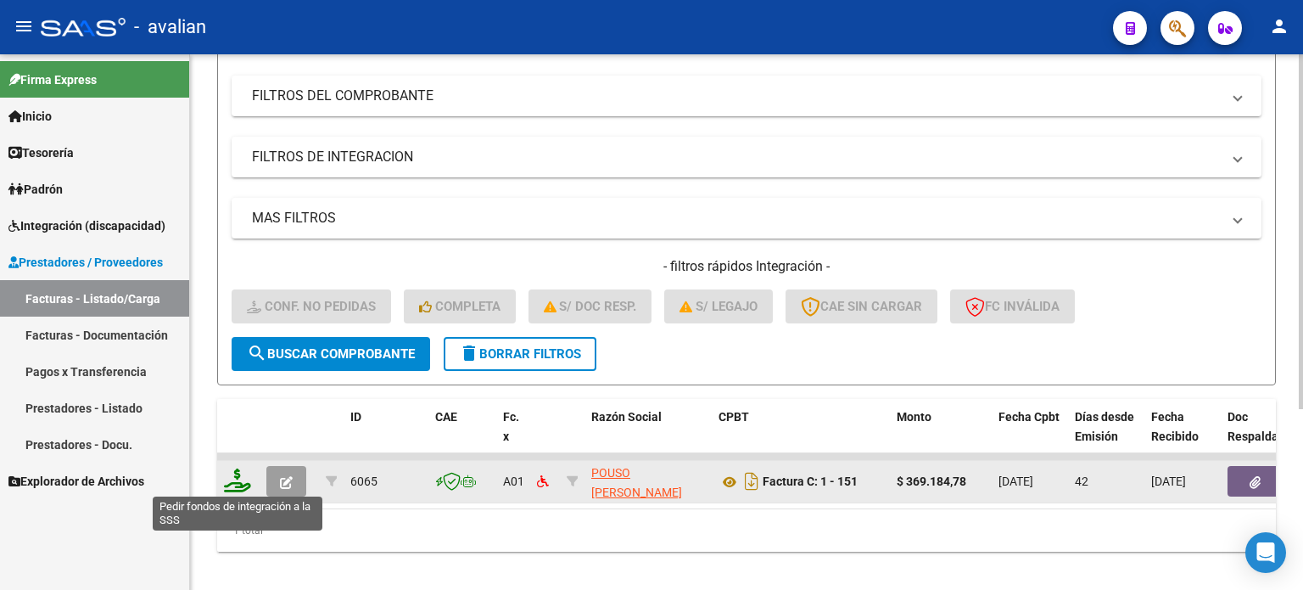
click at [238, 479] on icon at bounding box center [237, 480] width 27 height 24
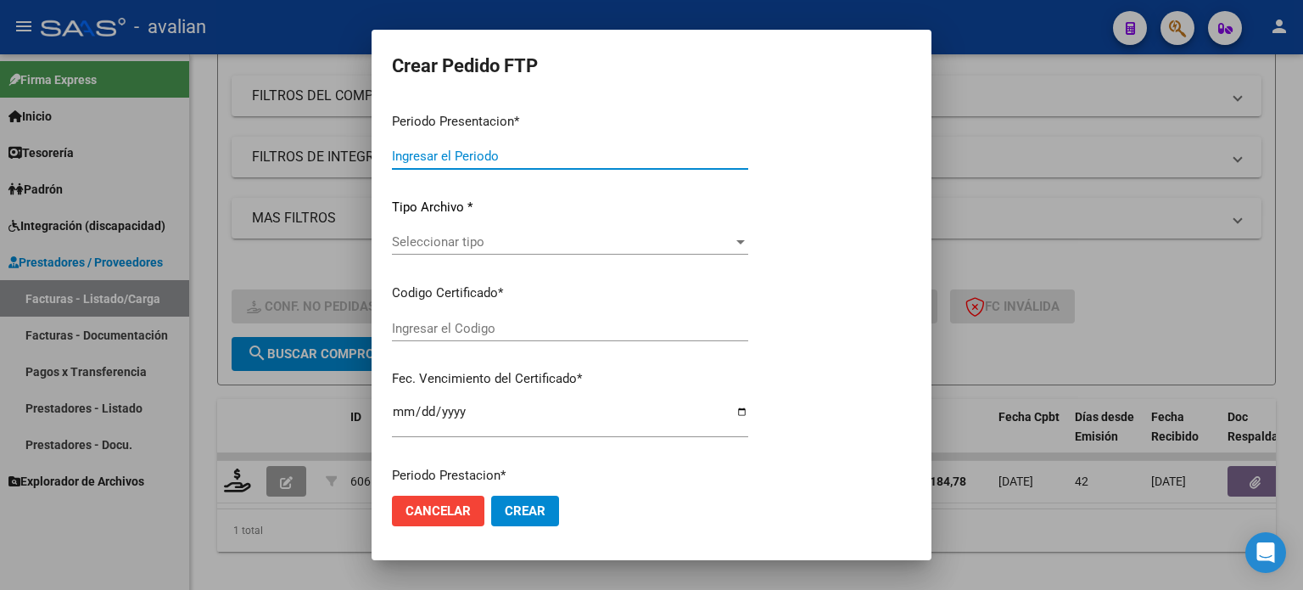
type input "202509"
type input "202508"
type input "$ 369.184,78"
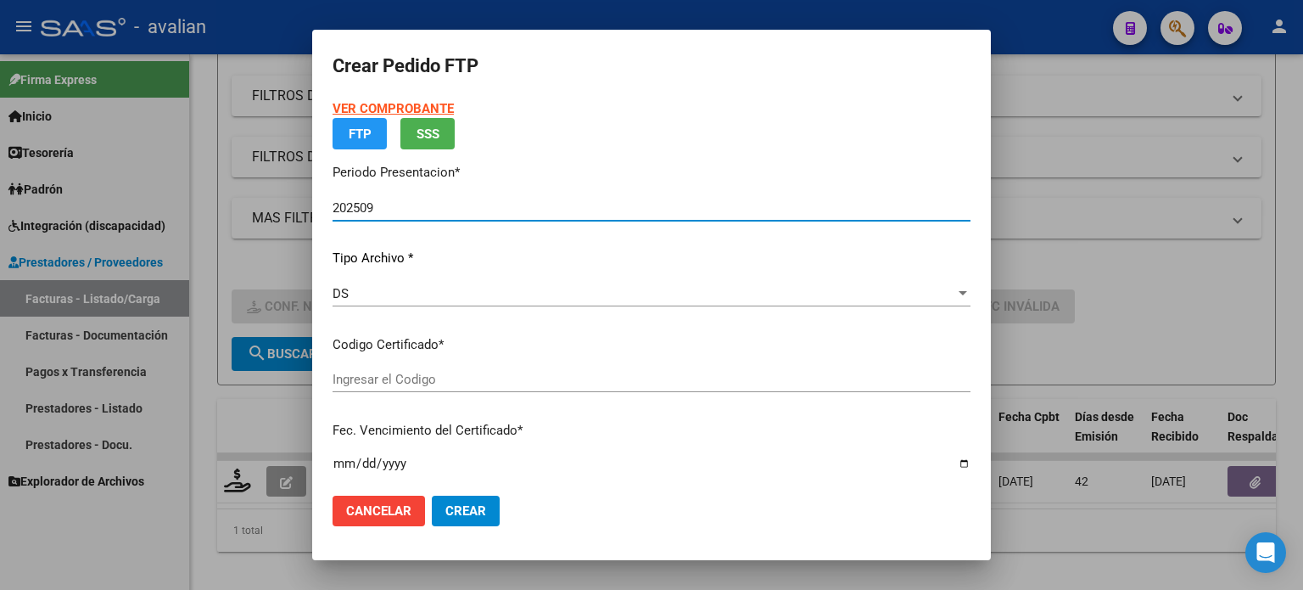
type input "ARG01000560011172021012520260125NQN249"
type input "[DATE]"
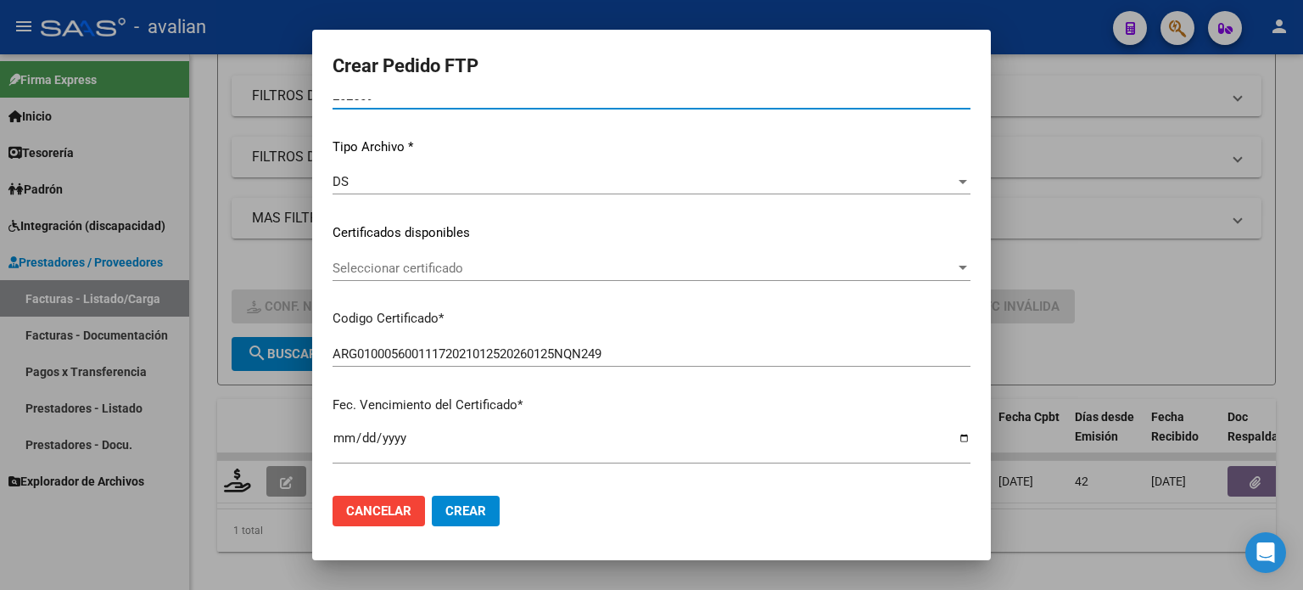
scroll to position [170, 0]
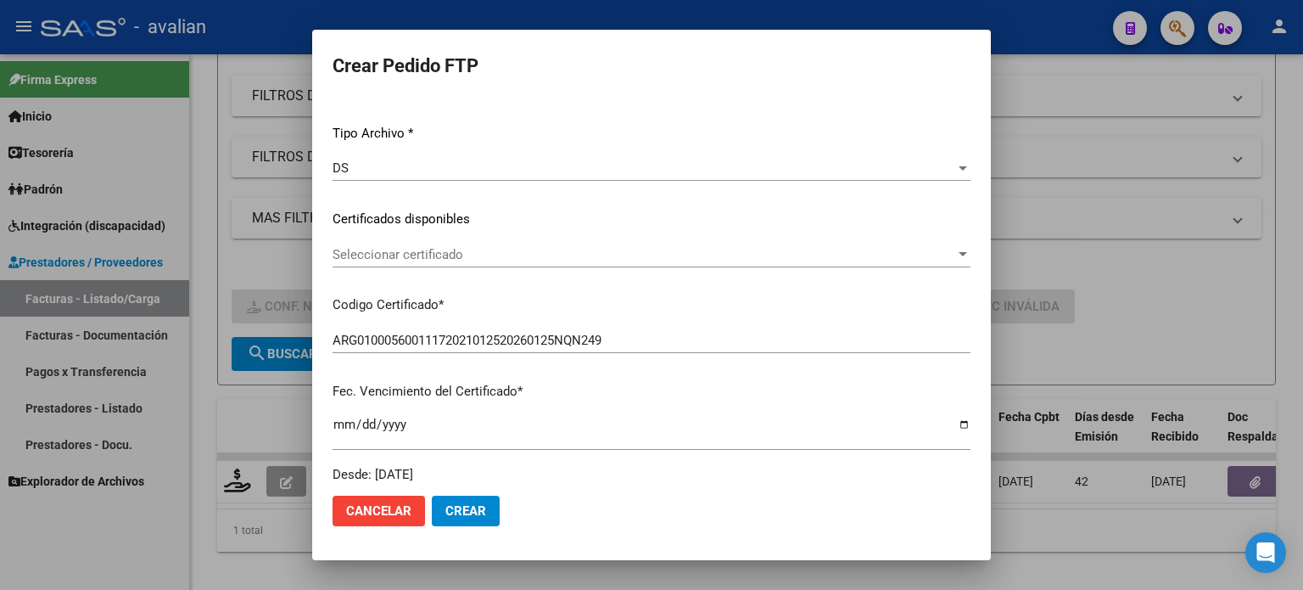
click at [489, 244] on div "Seleccionar certificado Seleccionar certificado" at bounding box center [652, 254] width 638 height 25
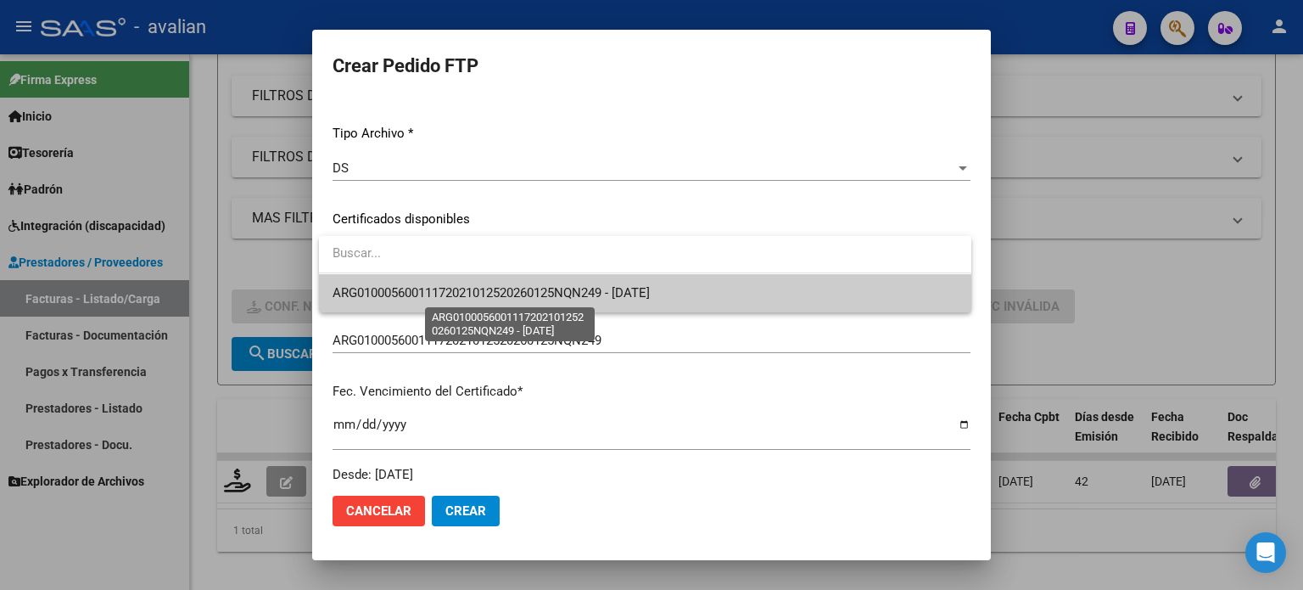
click at [465, 299] on span "ARG01000560011172021012520260125NQN249 - [DATE]" at bounding box center [491, 292] width 317 height 15
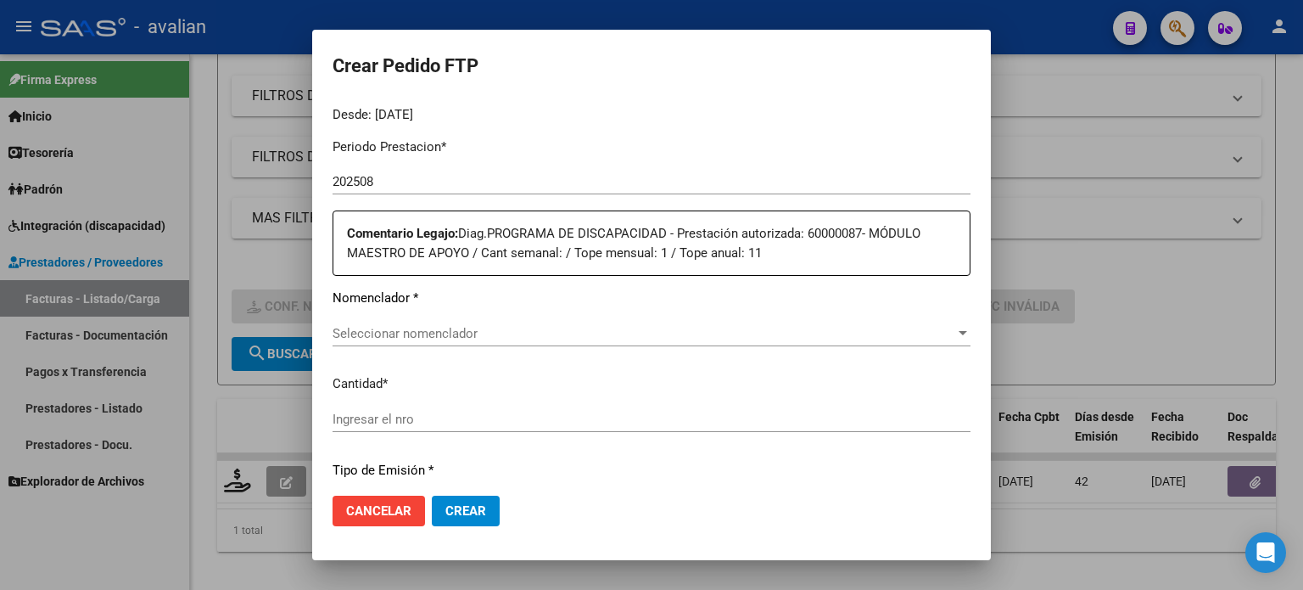
scroll to position [565, 0]
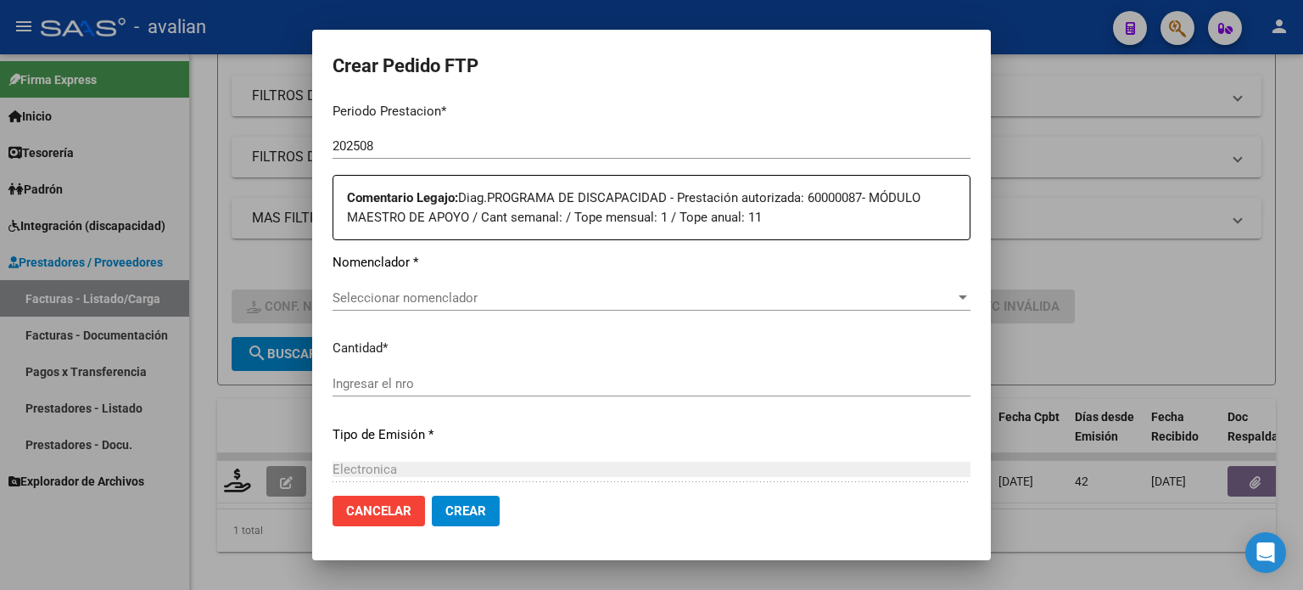
click at [466, 294] on span "Seleccionar nomenclador" at bounding box center [644, 297] width 623 height 15
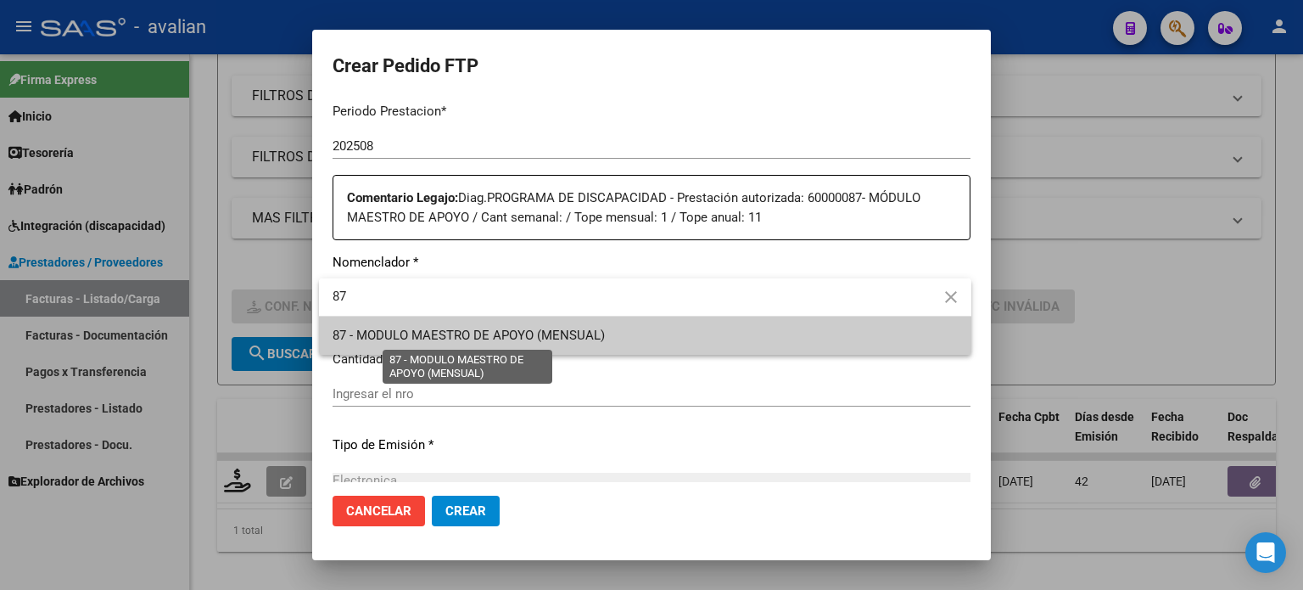
type input "87"
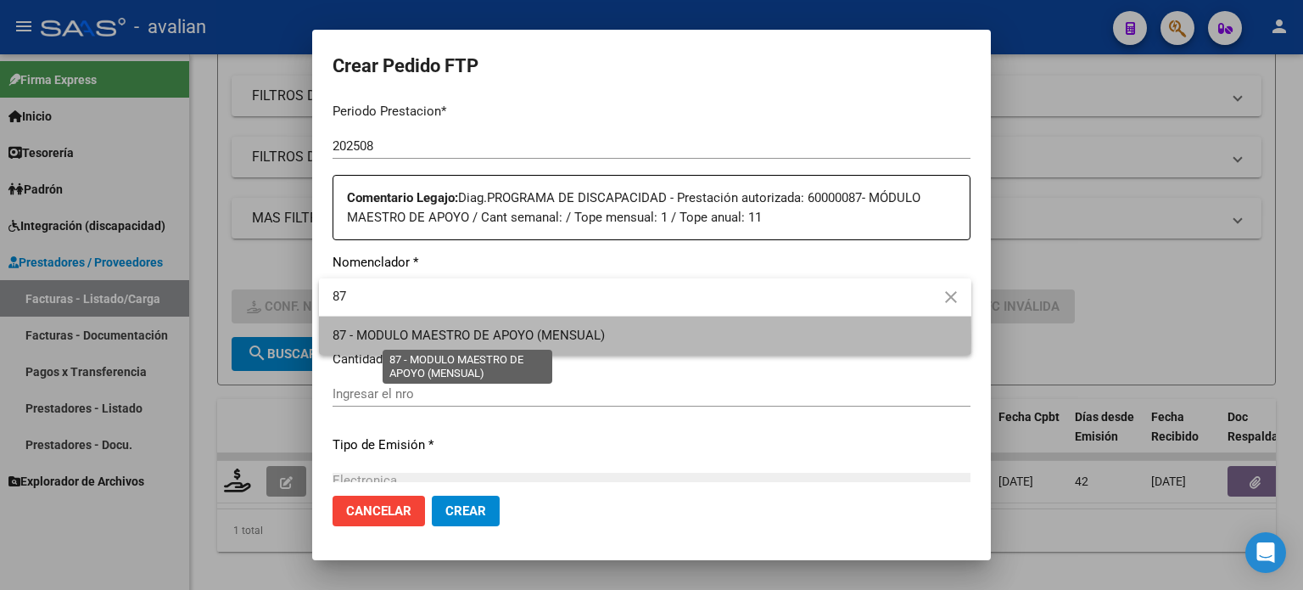
click at [468, 337] on span "87 - MODULO MAESTRO DE APOYO (MENSUAL)" at bounding box center [469, 335] width 272 height 15
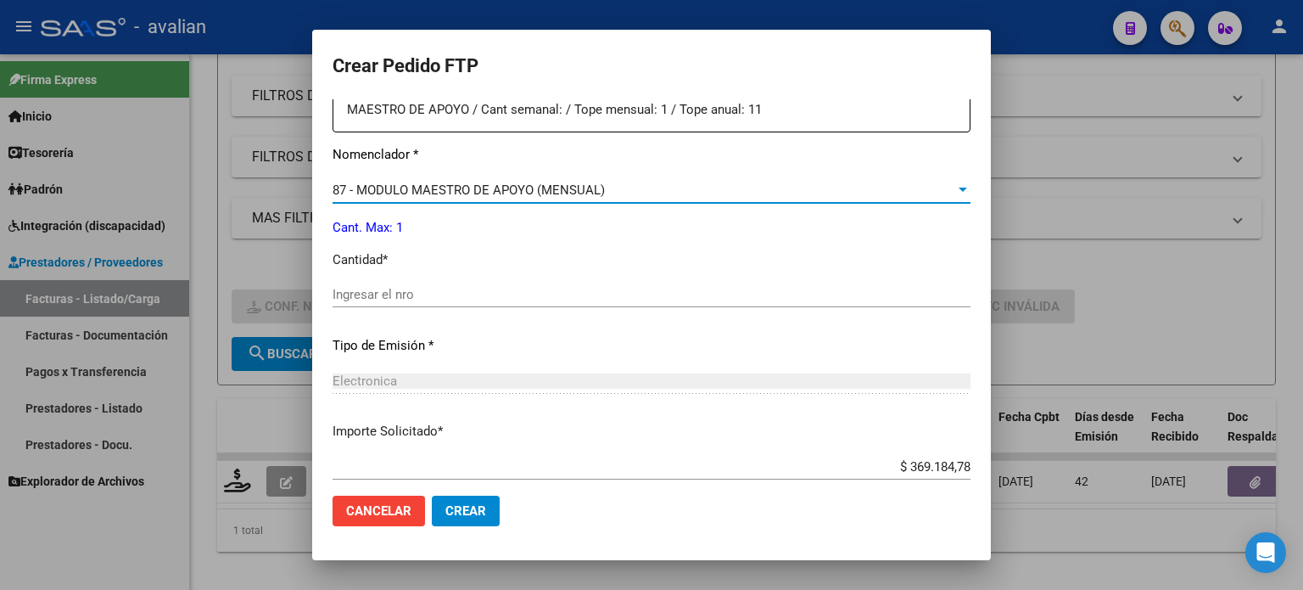
scroll to position [679, 0]
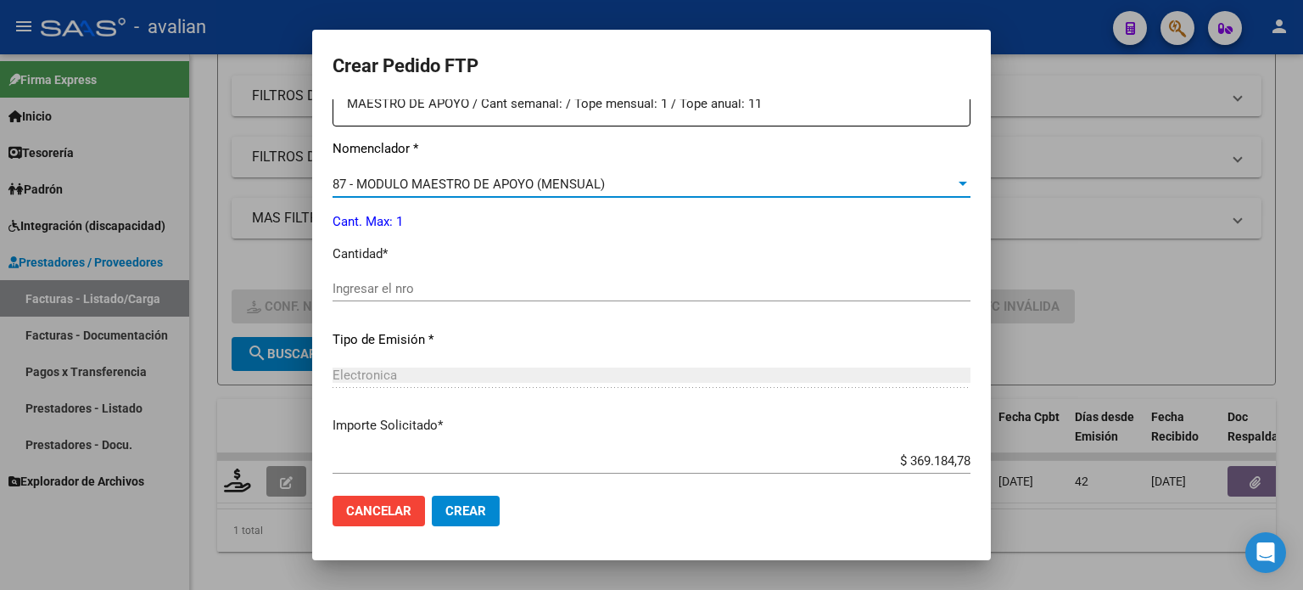
click at [398, 289] on input "Ingresar el nro" at bounding box center [652, 288] width 638 height 15
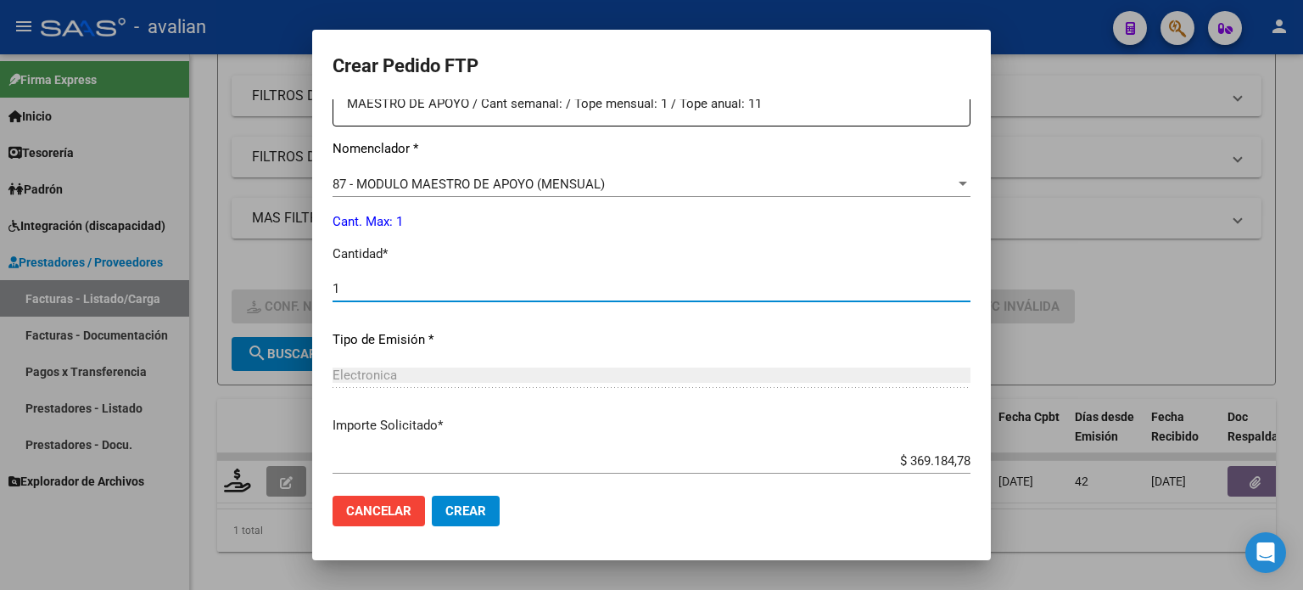
type input "1"
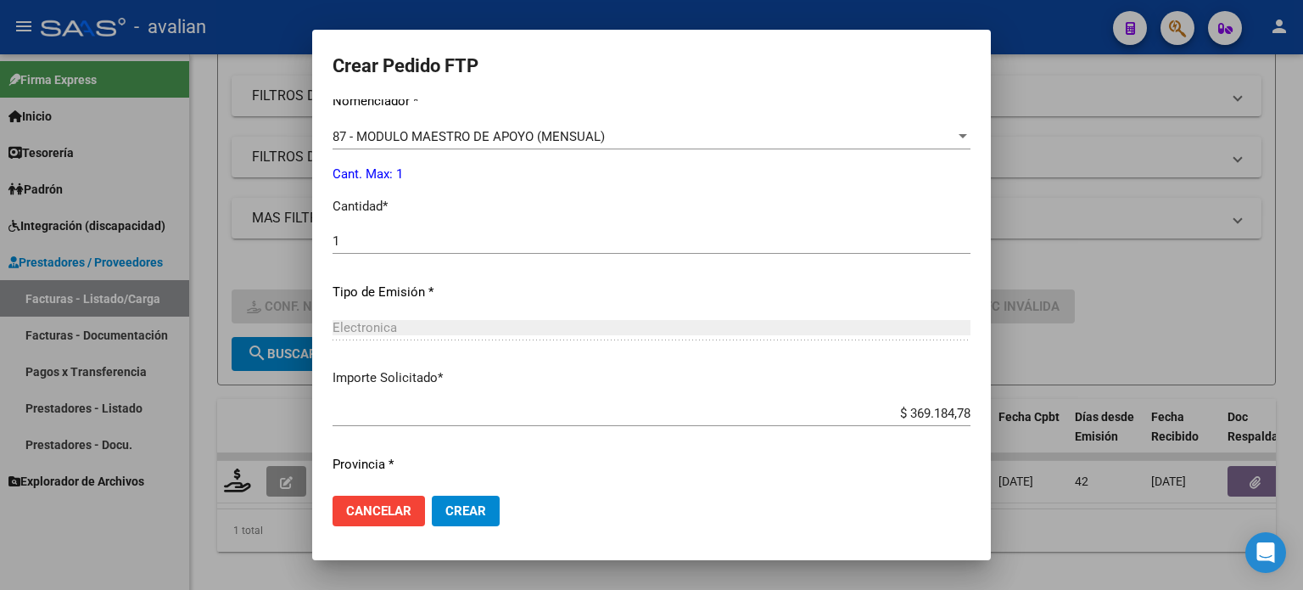
scroll to position [771, 0]
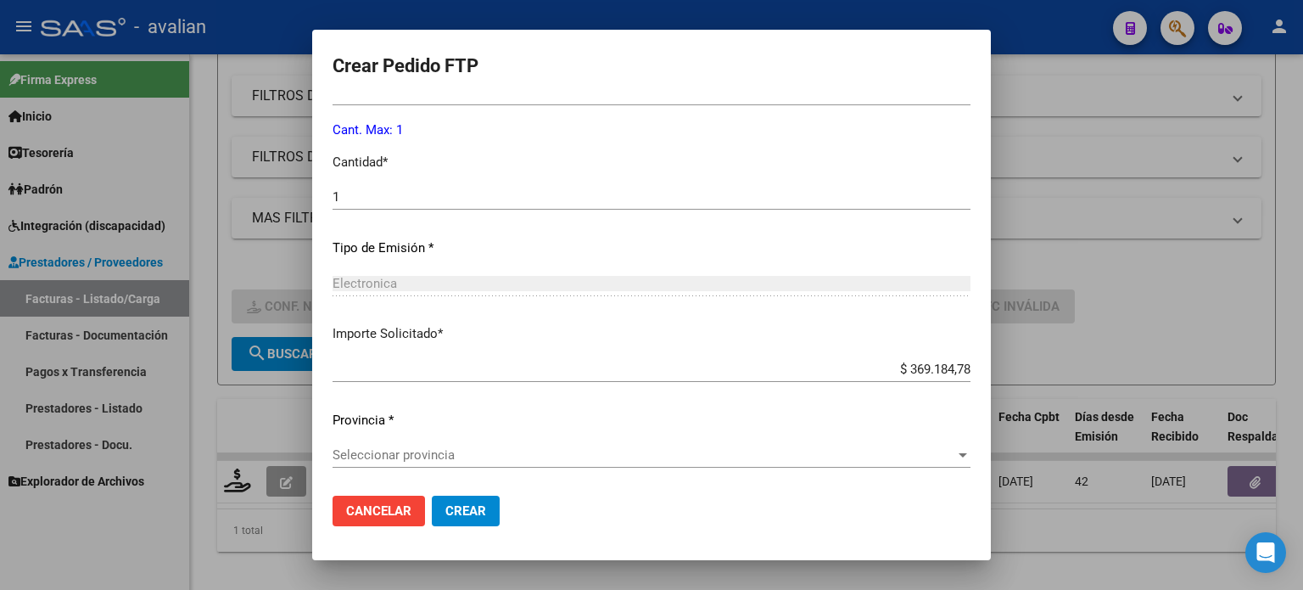
click at [404, 447] on span "Seleccionar provincia" at bounding box center [644, 454] width 623 height 15
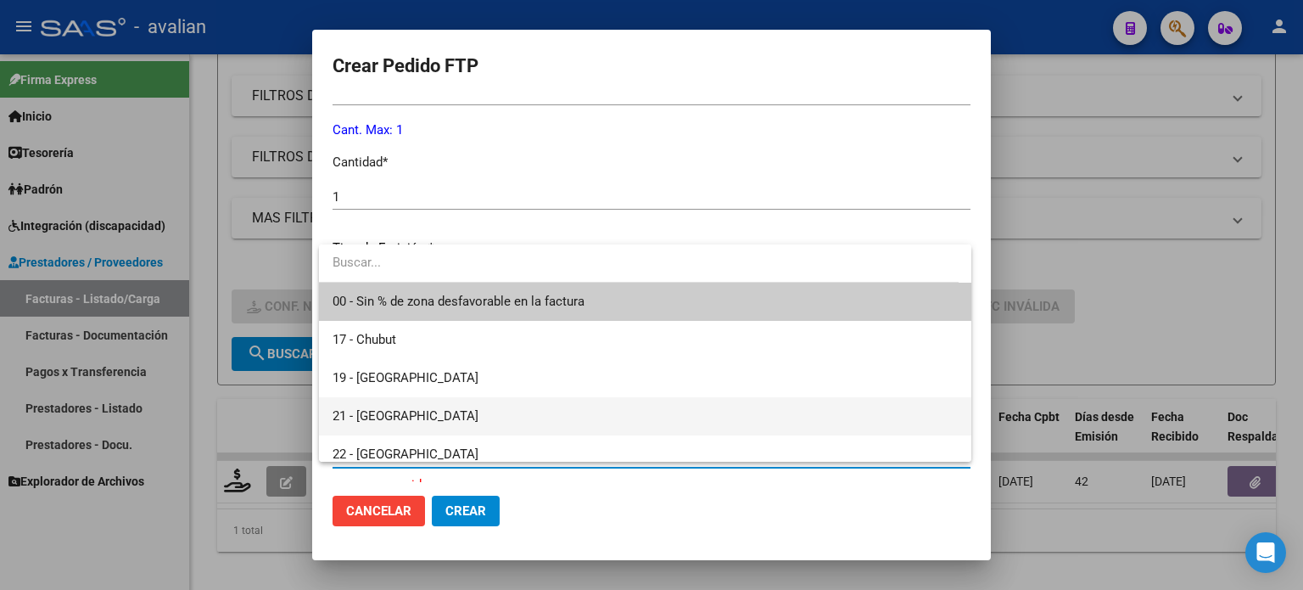
click at [409, 414] on span "21 - [GEOGRAPHIC_DATA]" at bounding box center [645, 416] width 625 height 38
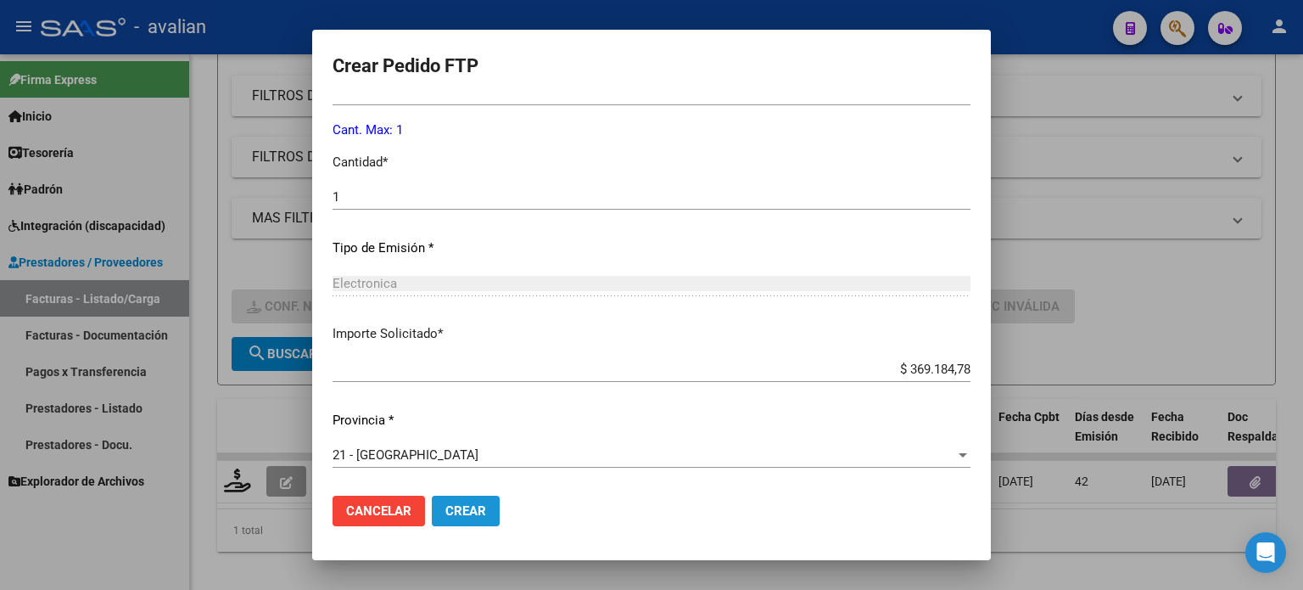
click at [462, 515] on span "Crear" at bounding box center [466, 510] width 41 height 15
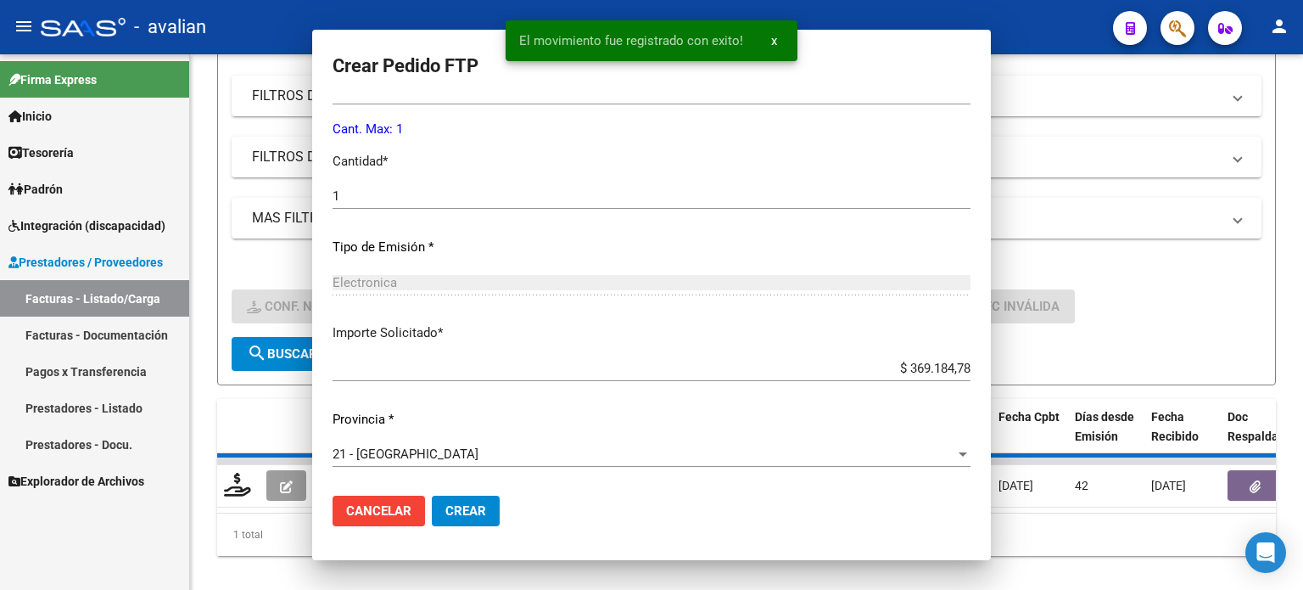
scroll to position [0, 0]
